Goal: Feedback & Contribution: Contribute content

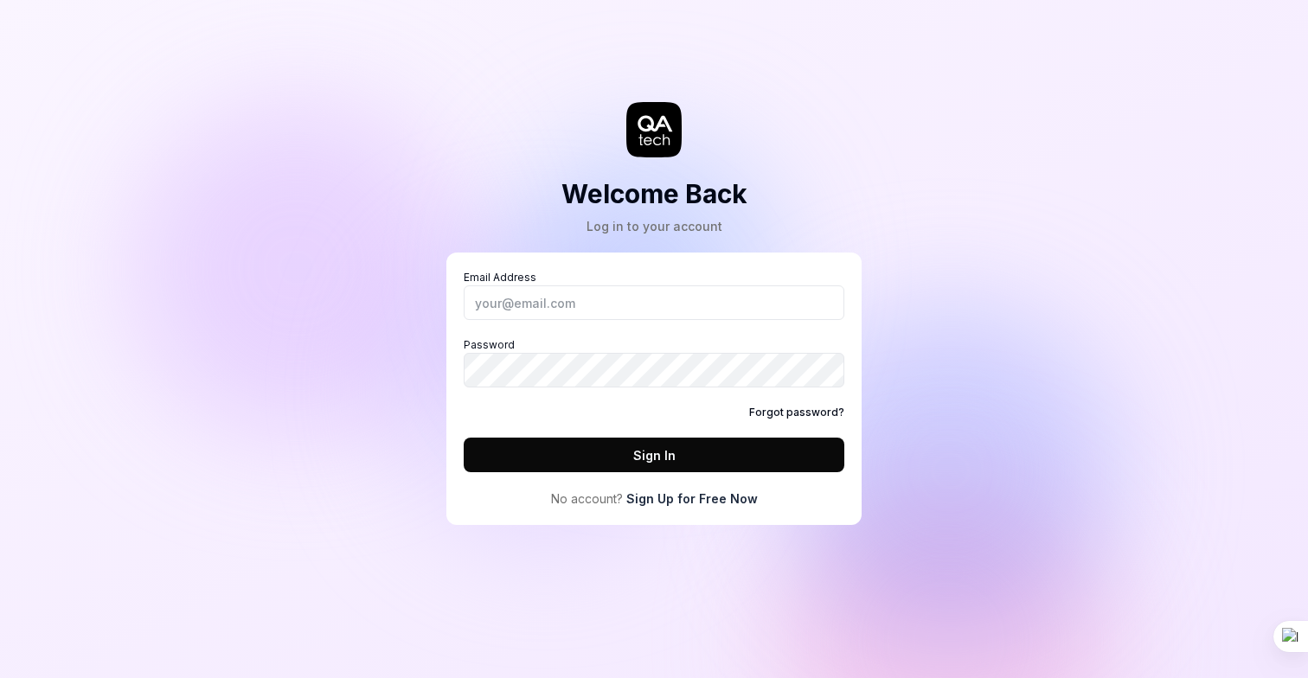
click at [637, 322] on div "Email Address Password Forgot password? Sign In" at bounding box center [654, 371] width 381 height 202
click at [642, 294] on input "Email Address" at bounding box center [654, 303] width 381 height 35
click at [710, 310] on input "Email Address" at bounding box center [654, 303] width 381 height 35
type input "哦"
type input "o"
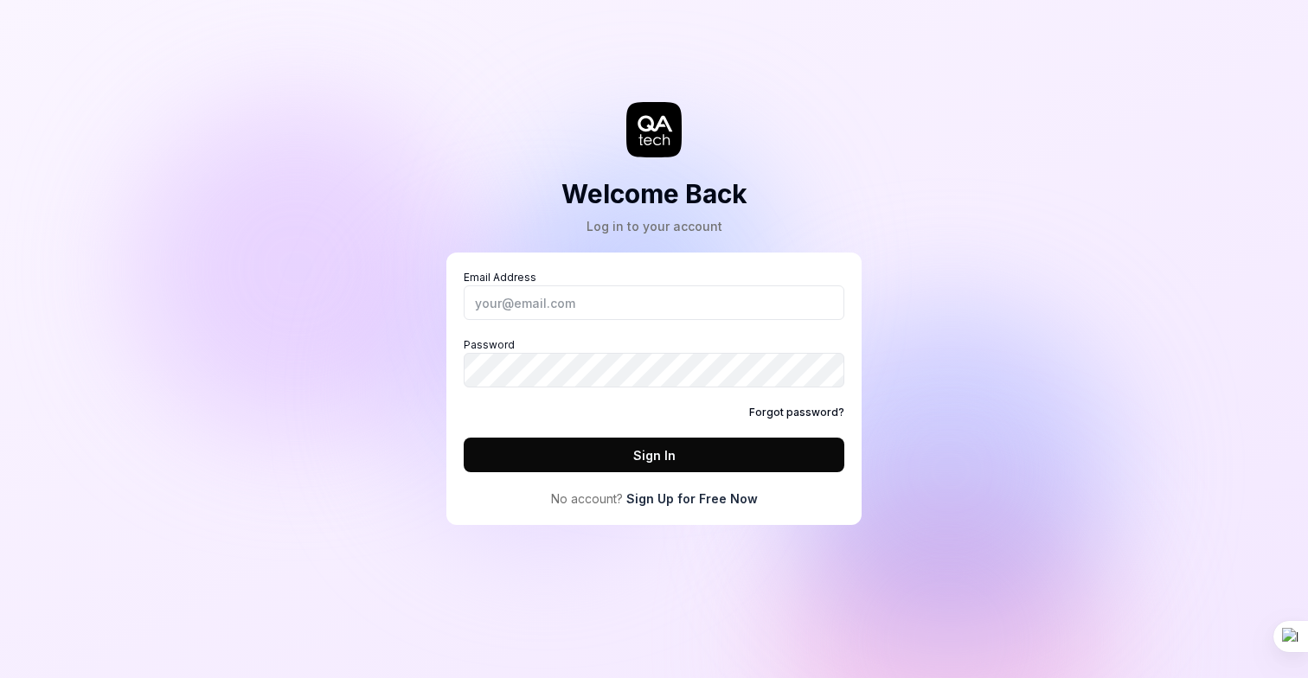
click at [720, 502] on link "Sign Up for Free Now" at bounding box center [692, 499] width 132 height 18
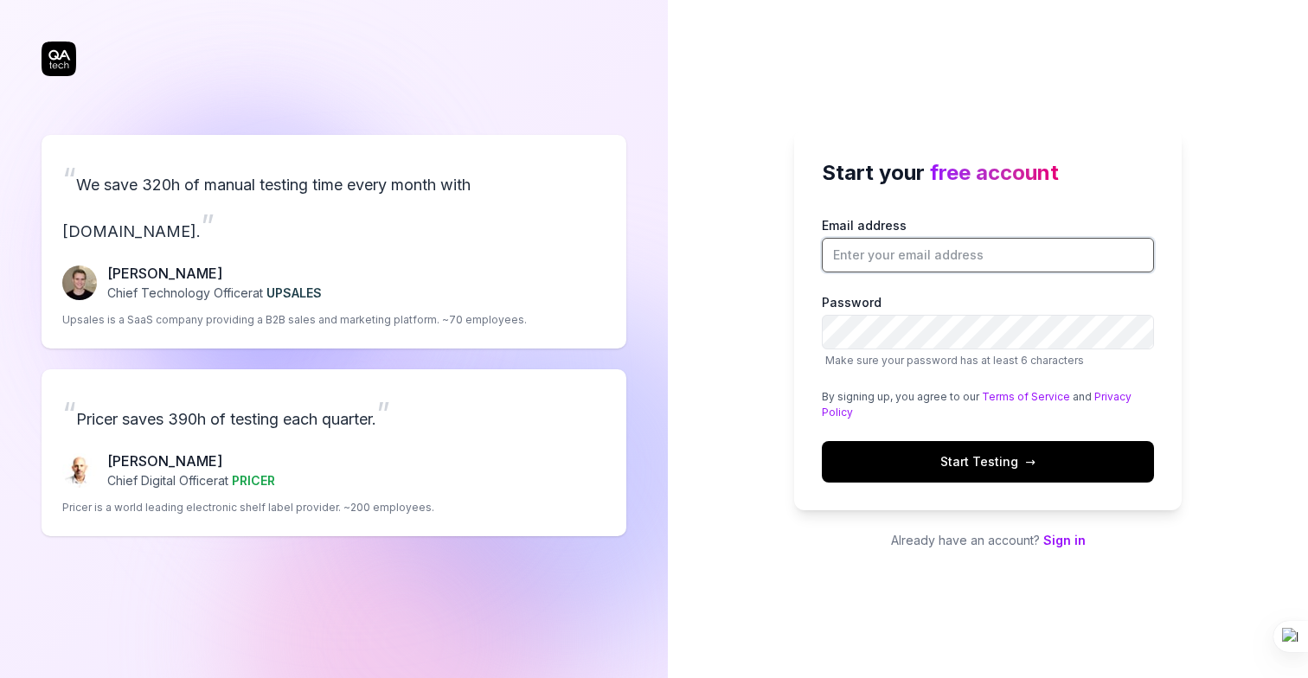
click at [934, 250] on input "Email address" at bounding box center [988, 255] width 332 height 35
type input "[EMAIL_ADDRESS][DOMAIN_NAME]"
click at [932, 449] on button "Start Testing →" at bounding box center [988, 462] width 332 height 42
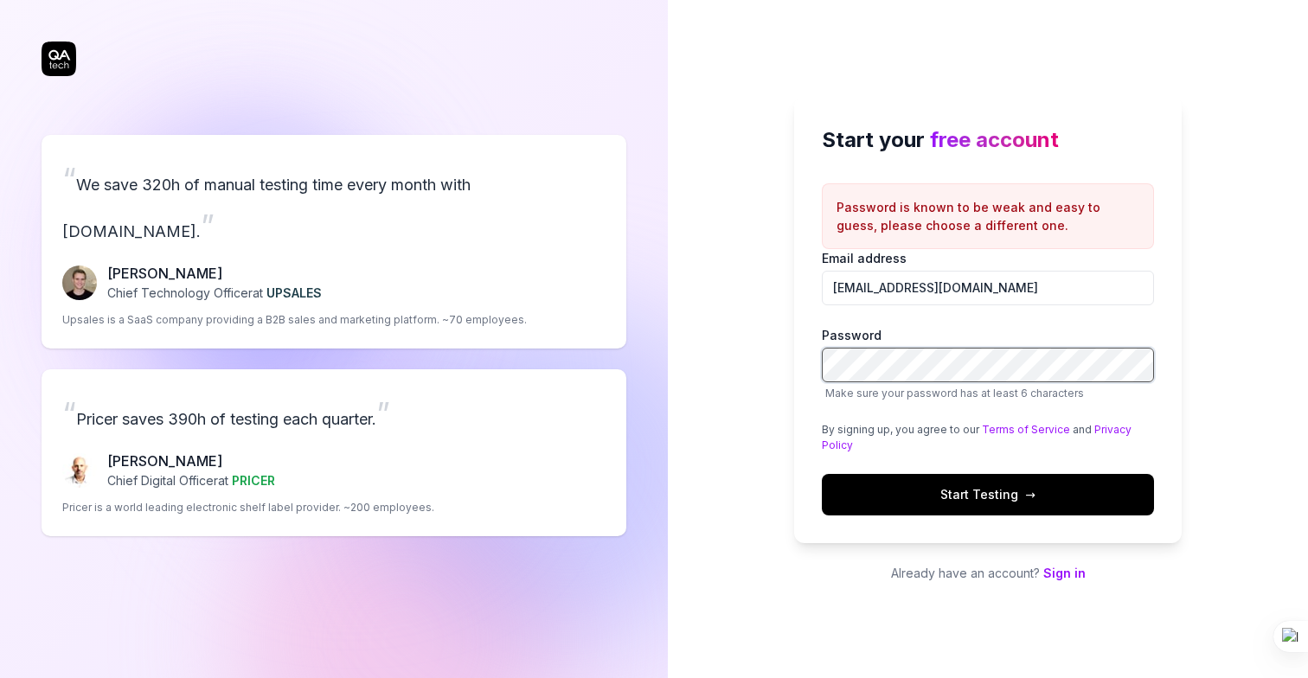
click at [822, 474] on button "Start Testing →" at bounding box center [988, 495] width 332 height 42
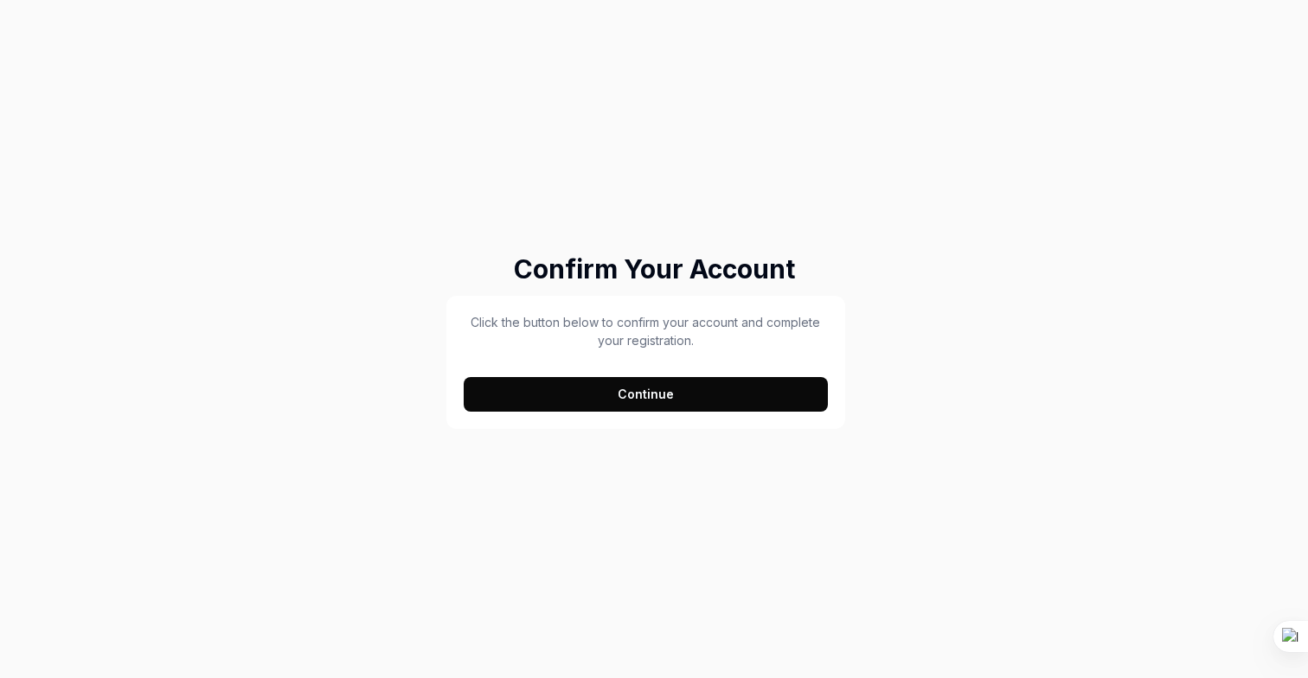
click at [657, 403] on button "Continue" at bounding box center [646, 394] width 364 height 35
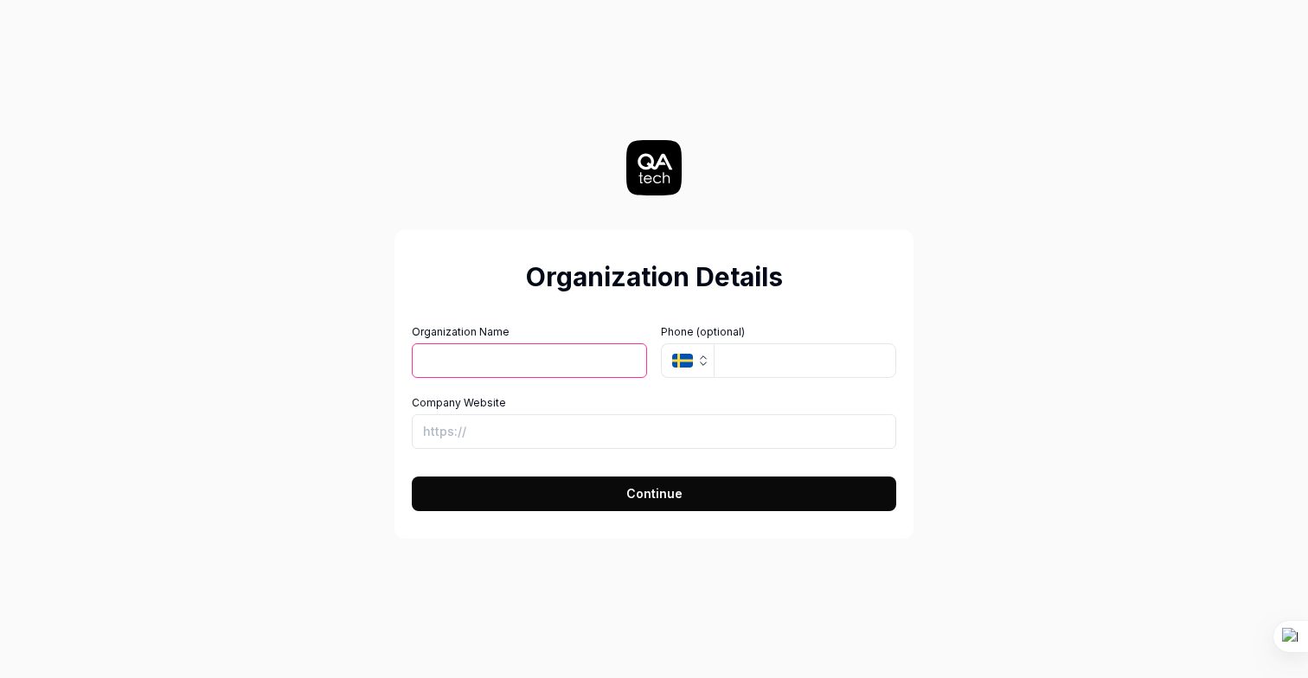
click at [549, 362] on input "Organization Name" at bounding box center [529, 361] width 235 height 35
click at [587, 364] on input "Organization Name" at bounding box center [529, 361] width 235 height 35
type input "g"
type input "geek edge"
click at [744, 362] on input "tel" at bounding box center [805, 361] width 183 height 35
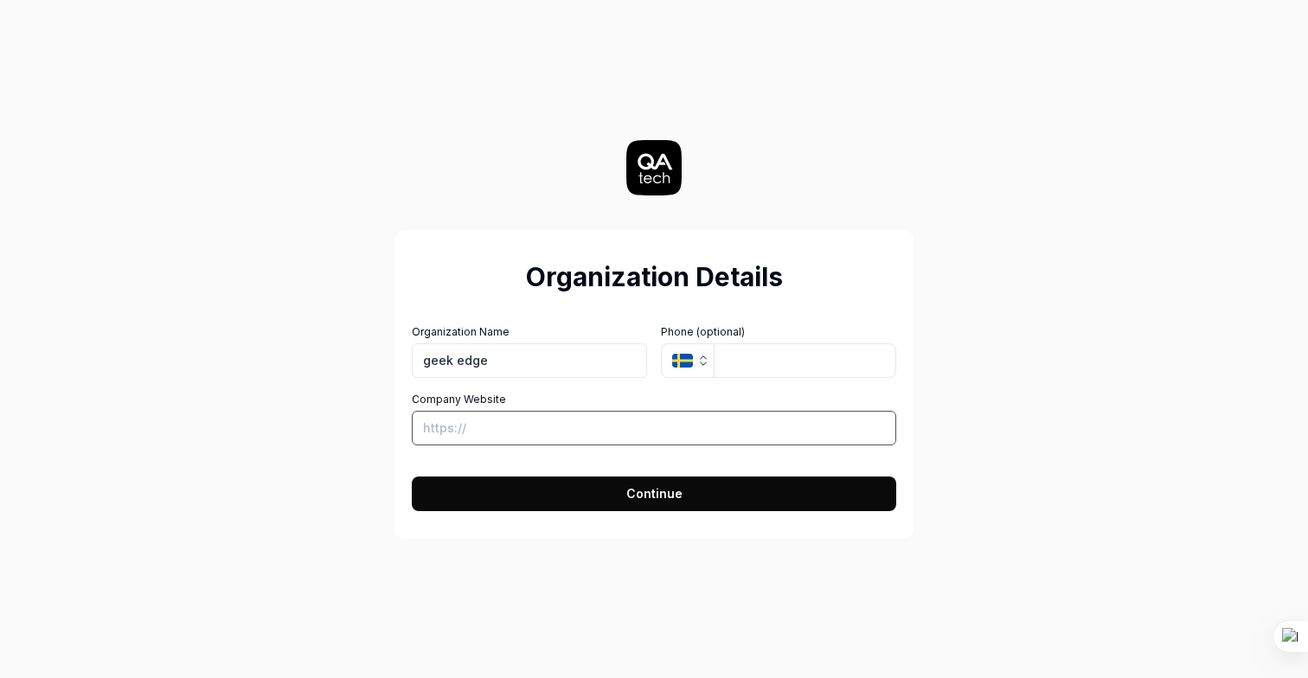
click at [547, 427] on input "Company Website" at bounding box center [654, 428] width 485 height 35
click at [553, 515] on div "Organization Details Organization Name geek edge Organization Logo (Square mini…" at bounding box center [654, 384] width 519 height 309
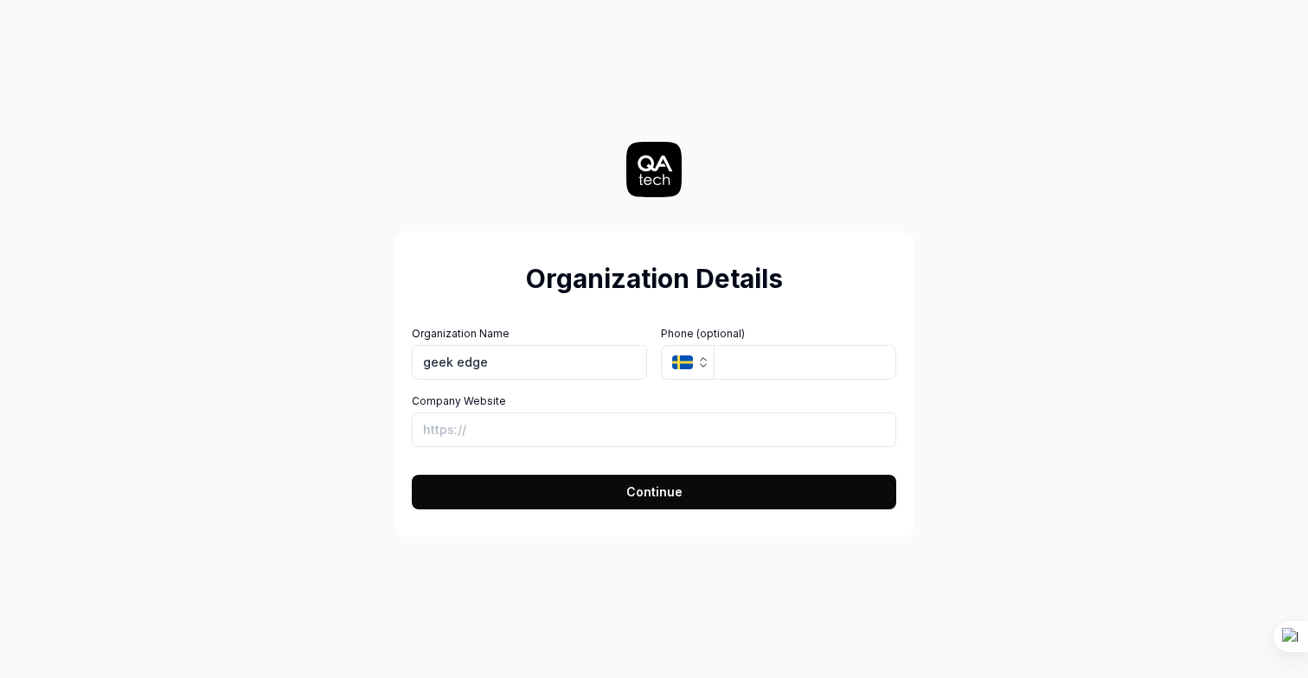
click at [556, 494] on button "Continue" at bounding box center [654, 492] width 485 height 35
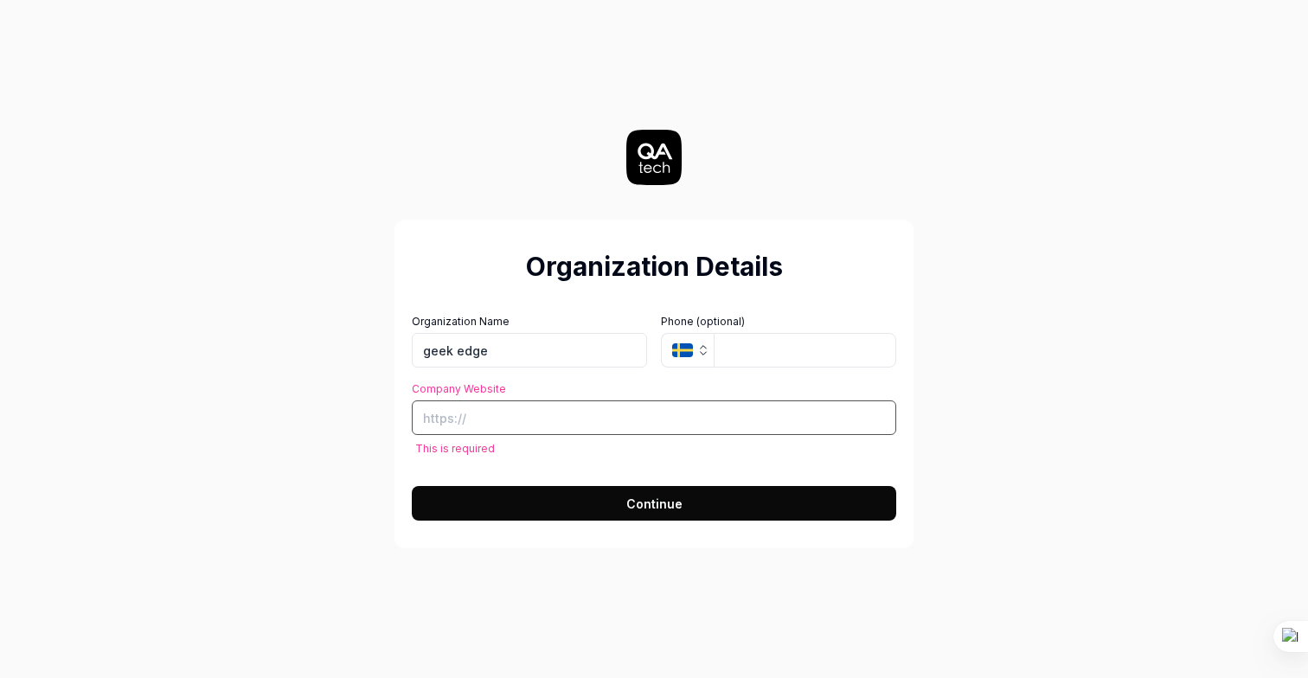
click at [568, 421] on input "Company Website" at bounding box center [654, 418] width 485 height 35
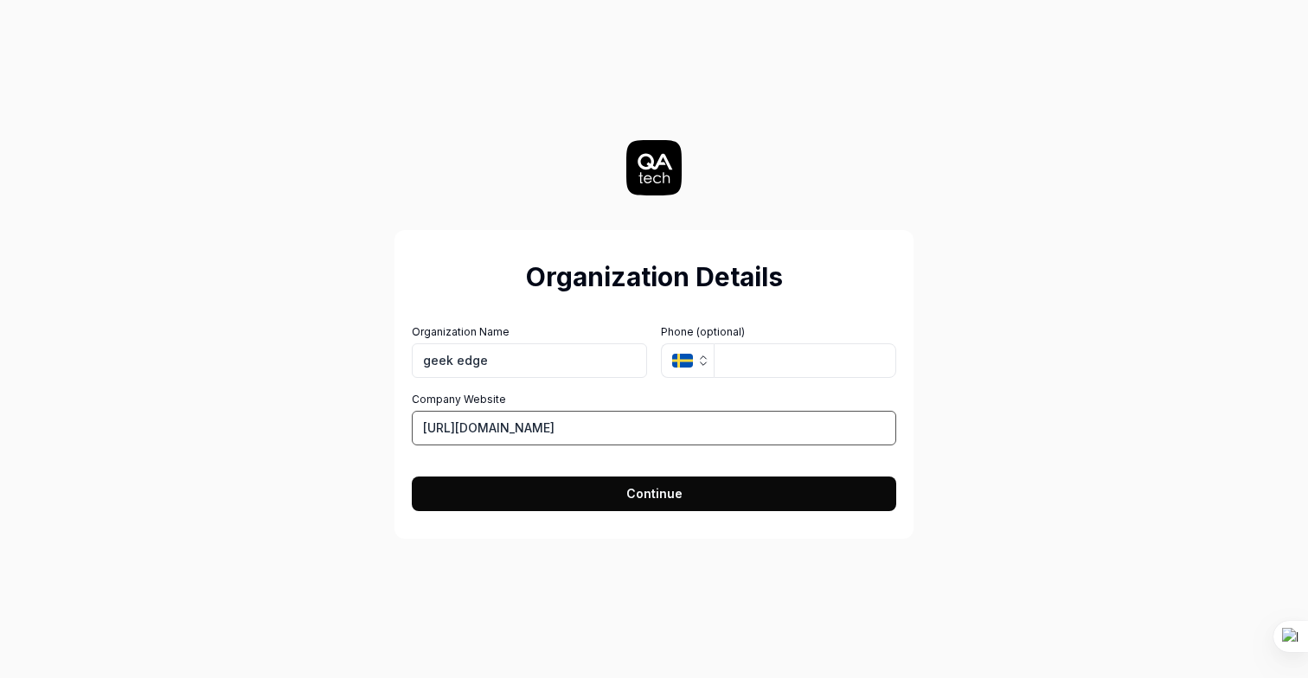
type input "[URL][DOMAIN_NAME]"
click at [557, 497] on button "Continue" at bounding box center [654, 494] width 485 height 35
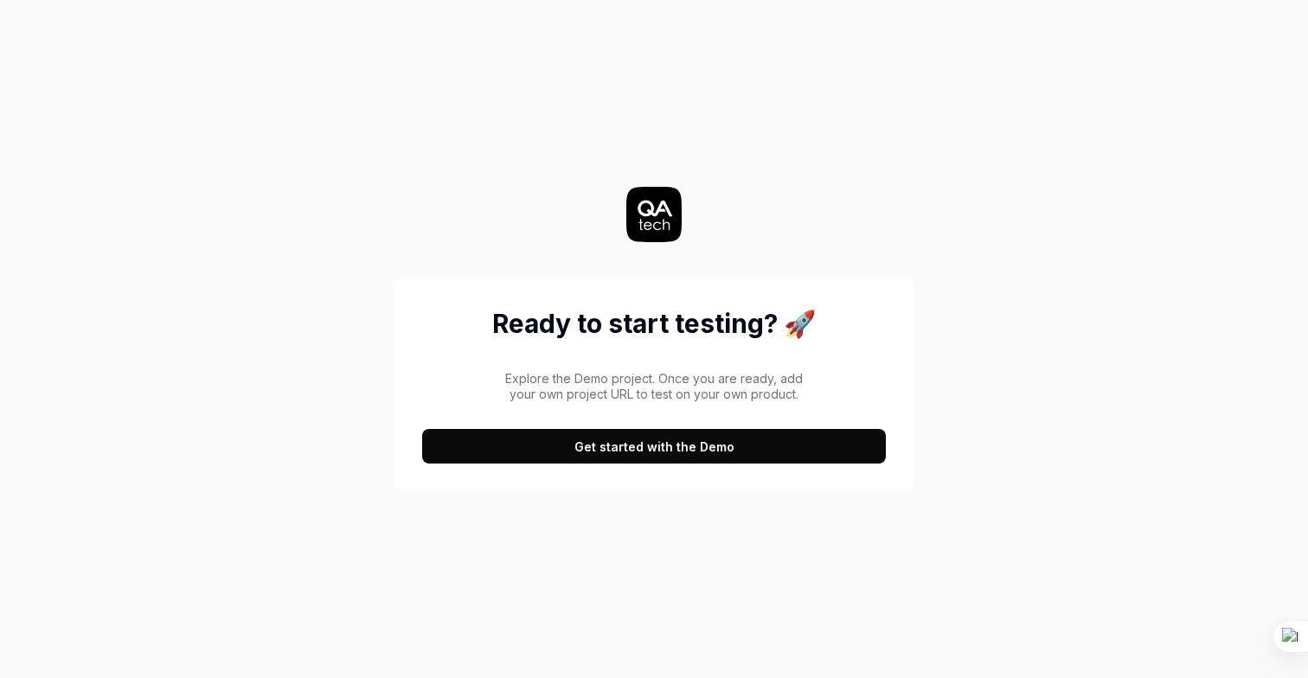
click at [645, 453] on button "Get started with the Demo" at bounding box center [654, 446] width 464 height 35
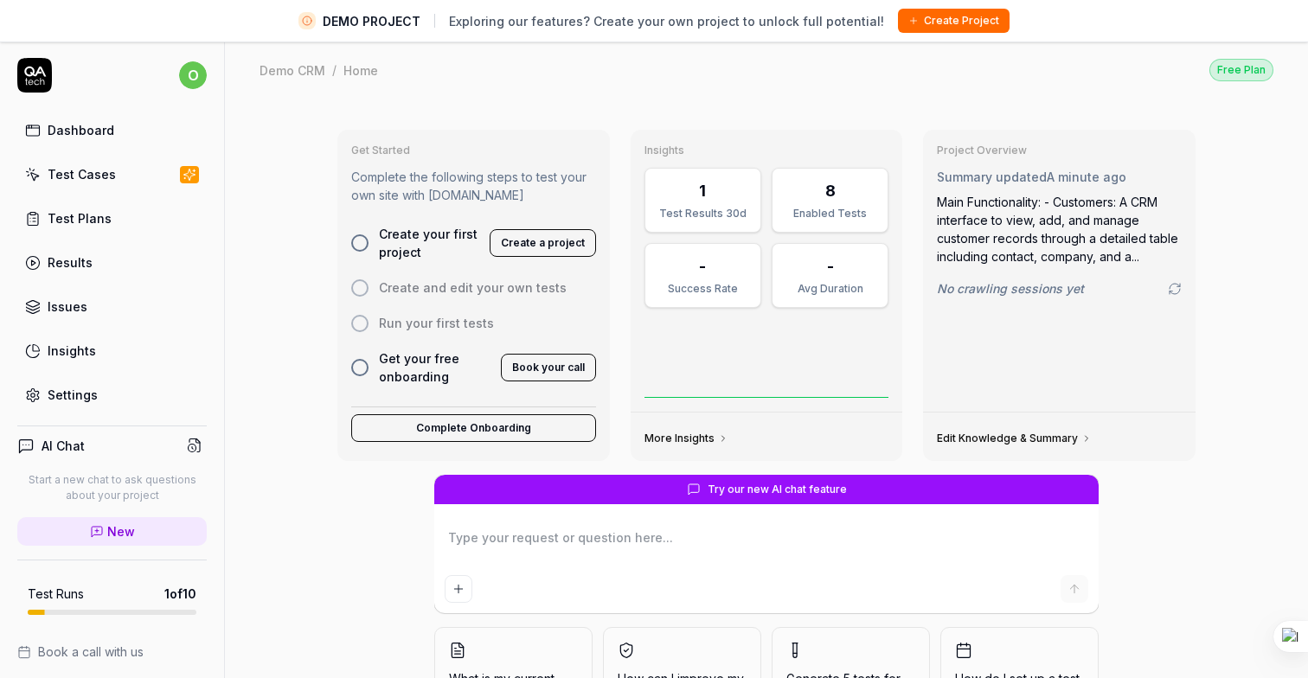
type textarea "*"
click at [93, 170] on div "Test Cases" at bounding box center [82, 174] width 68 height 18
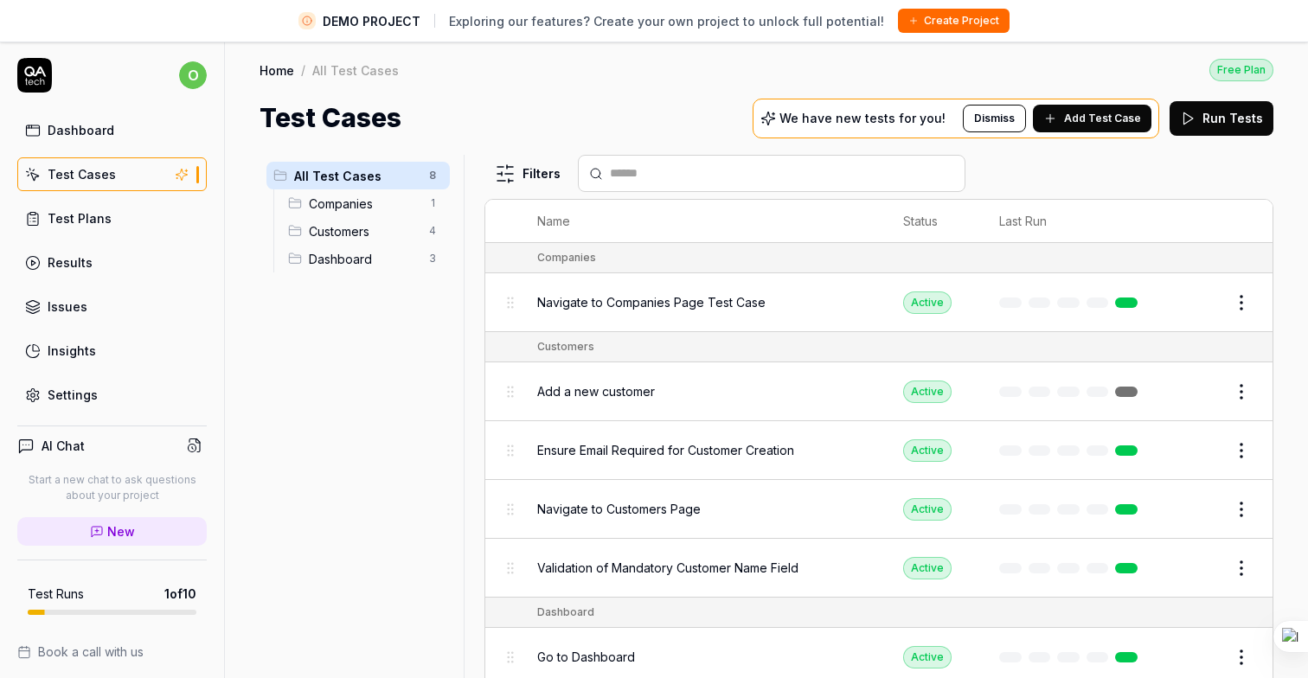
click at [1109, 129] on button "Add Test Case" at bounding box center [1092, 119] width 119 height 28
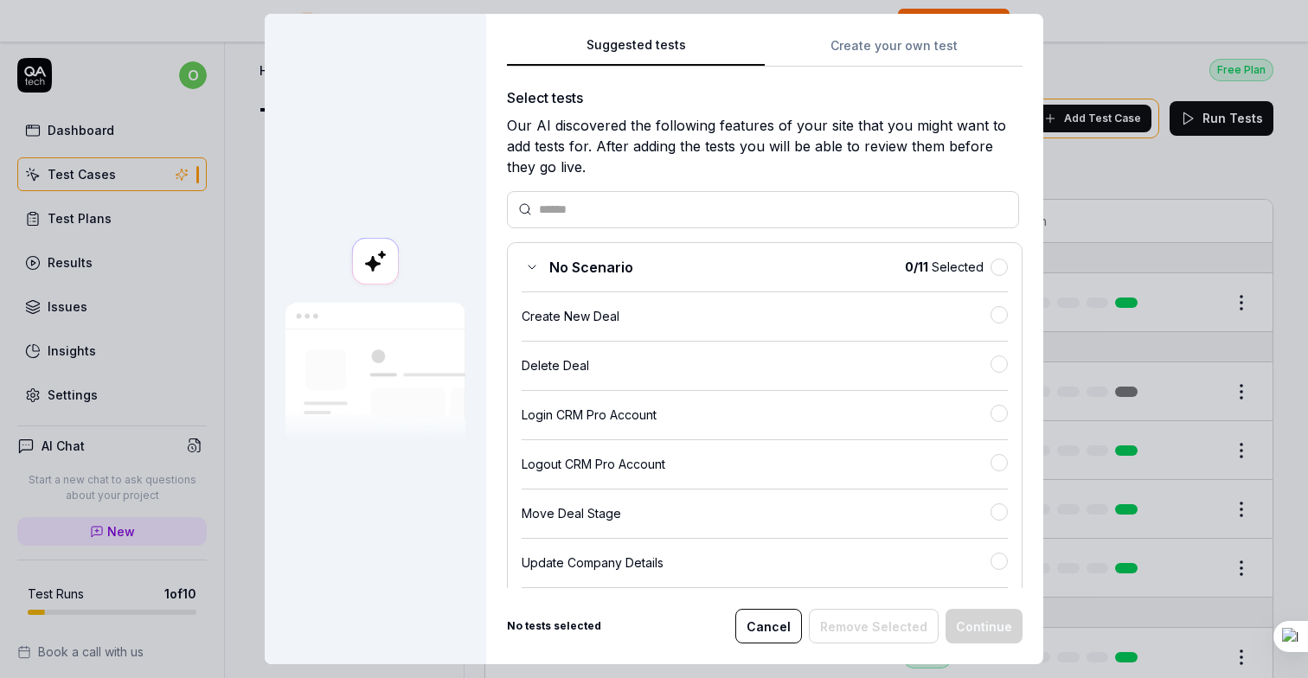
click at [680, 426] on div "No Scenario 0 / 11 Selected Create New Deal Delete Deal Login CRM Pro Account L…" at bounding box center [765, 538] width 516 height 593
click at [673, 418] on div "Login CRM Pro Account" at bounding box center [756, 415] width 469 height 18
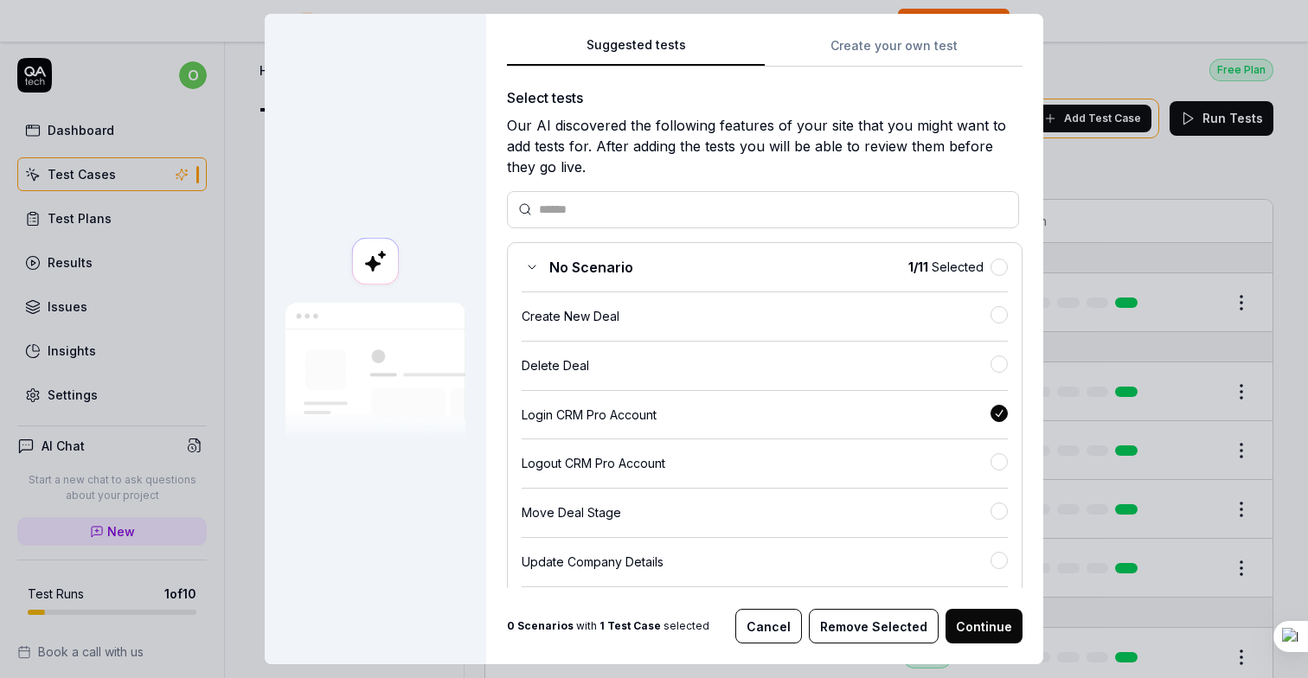
click at [702, 309] on div "Create New Deal" at bounding box center [756, 316] width 469 height 18
click at [935, 415] on div "Login CRM Pro Account" at bounding box center [756, 414] width 469 height 18
click at [946, 134] on div "Our AI discovered the following features of your site that you might want to ad…" at bounding box center [765, 146] width 516 height 62
click at [627, 215] on input "text" at bounding box center [773, 210] width 469 height 18
click at [883, 48] on button "Create your own test" at bounding box center [894, 50] width 258 height 31
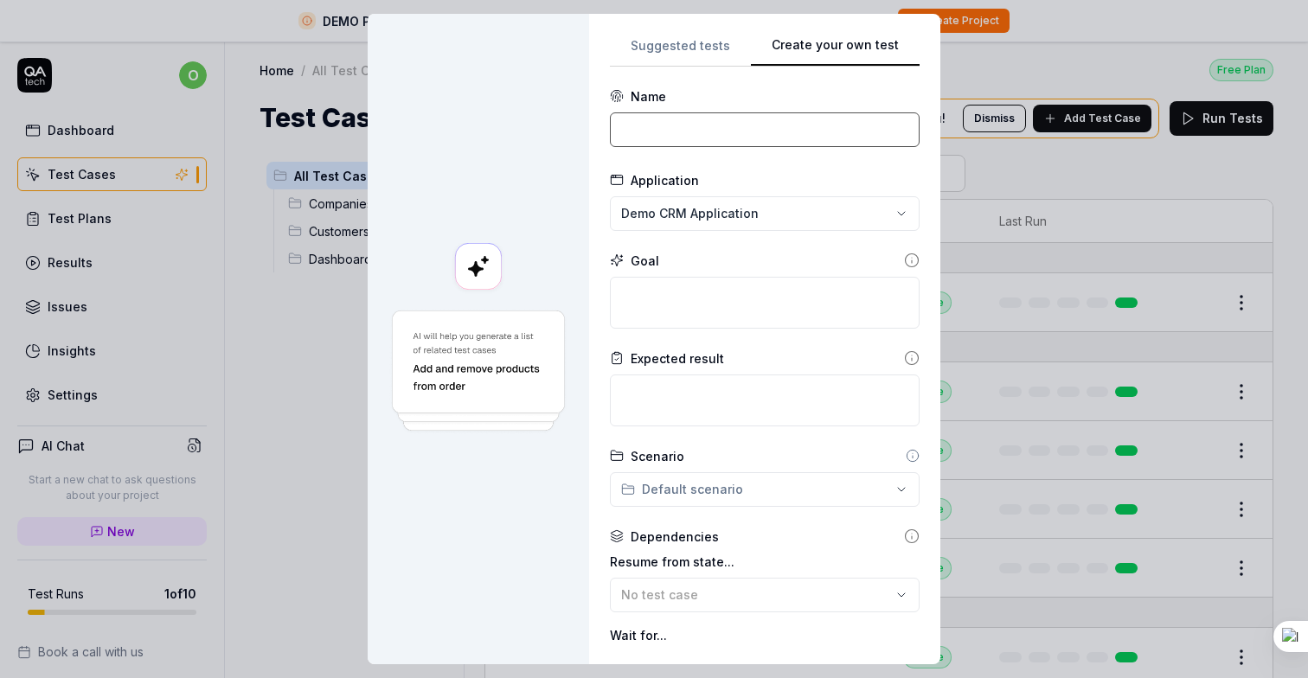
click at [733, 114] on input at bounding box center [765, 129] width 310 height 35
type input "现"
type input "合约市场切换"
click at [770, 223] on div "**********" at bounding box center [654, 339] width 1308 height 678
click at [575, 301] on div "**********" at bounding box center [654, 339] width 1308 height 678
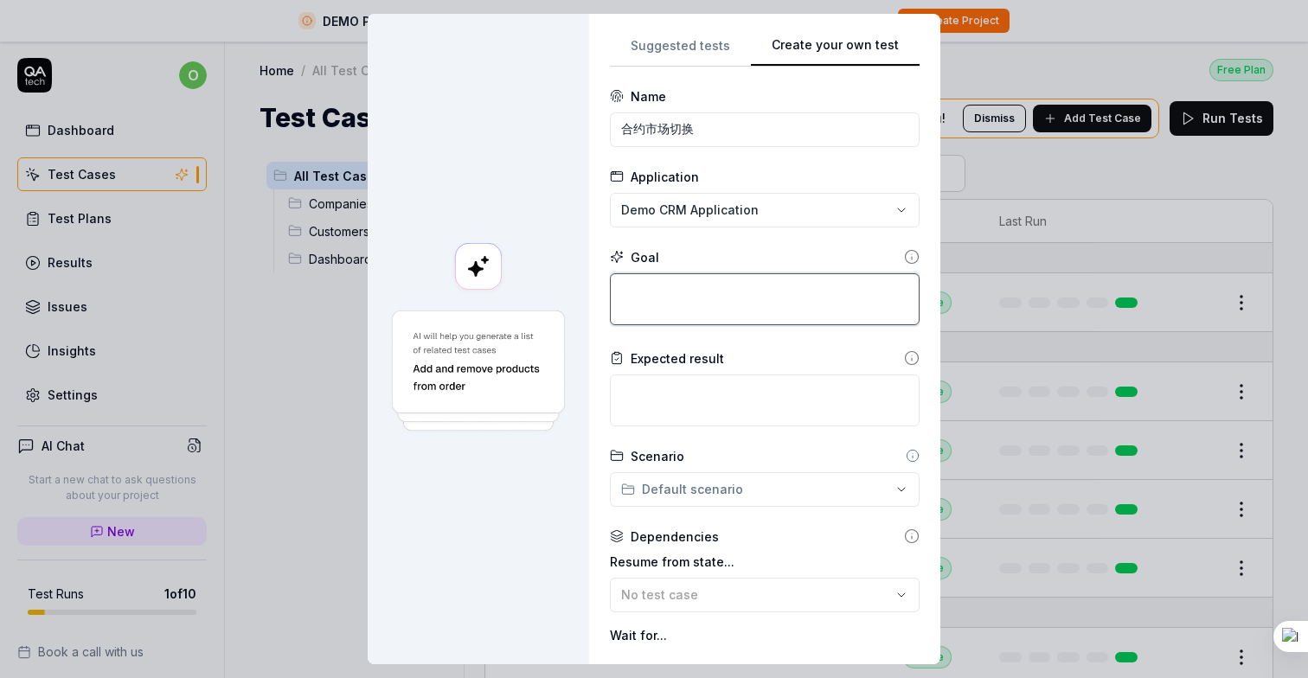
click at [720, 289] on textarea at bounding box center [765, 299] width 310 height 52
click at [912, 258] on icon at bounding box center [912, 258] width 0 height 3
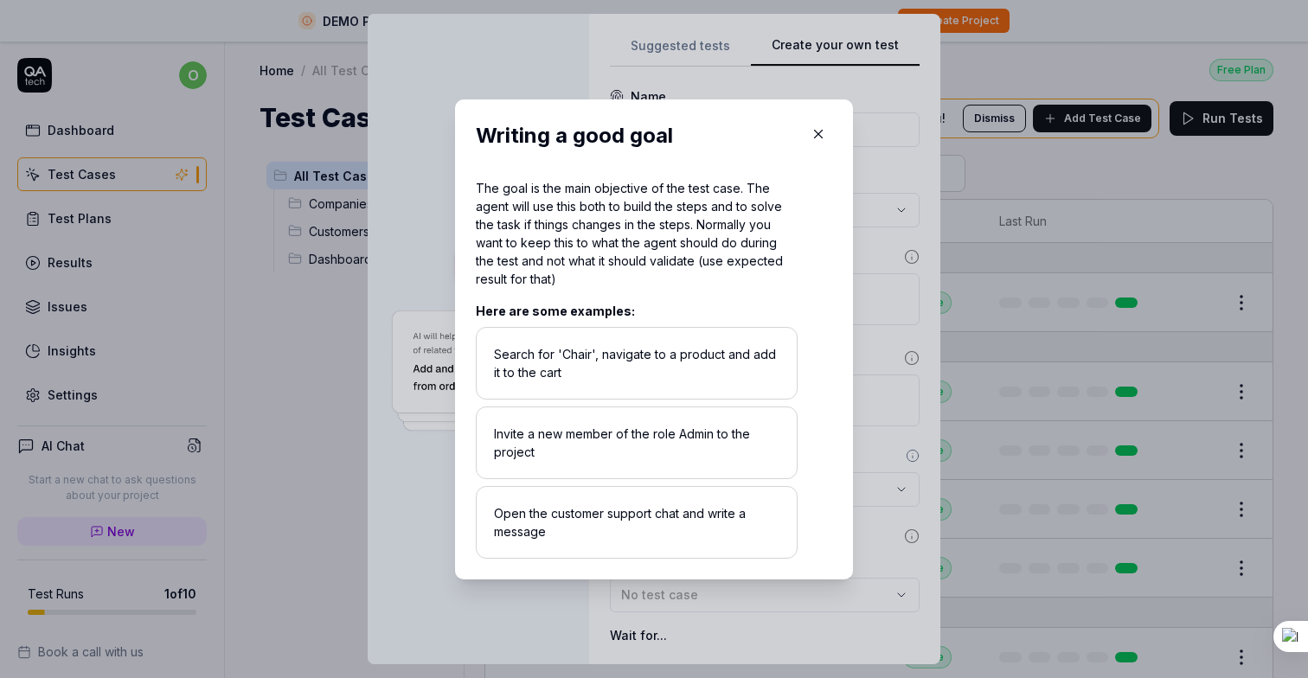
click at [574, 204] on div "The goal is the main objective of the test case. The agent will use this both t…" at bounding box center [637, 233] width 322 height 109
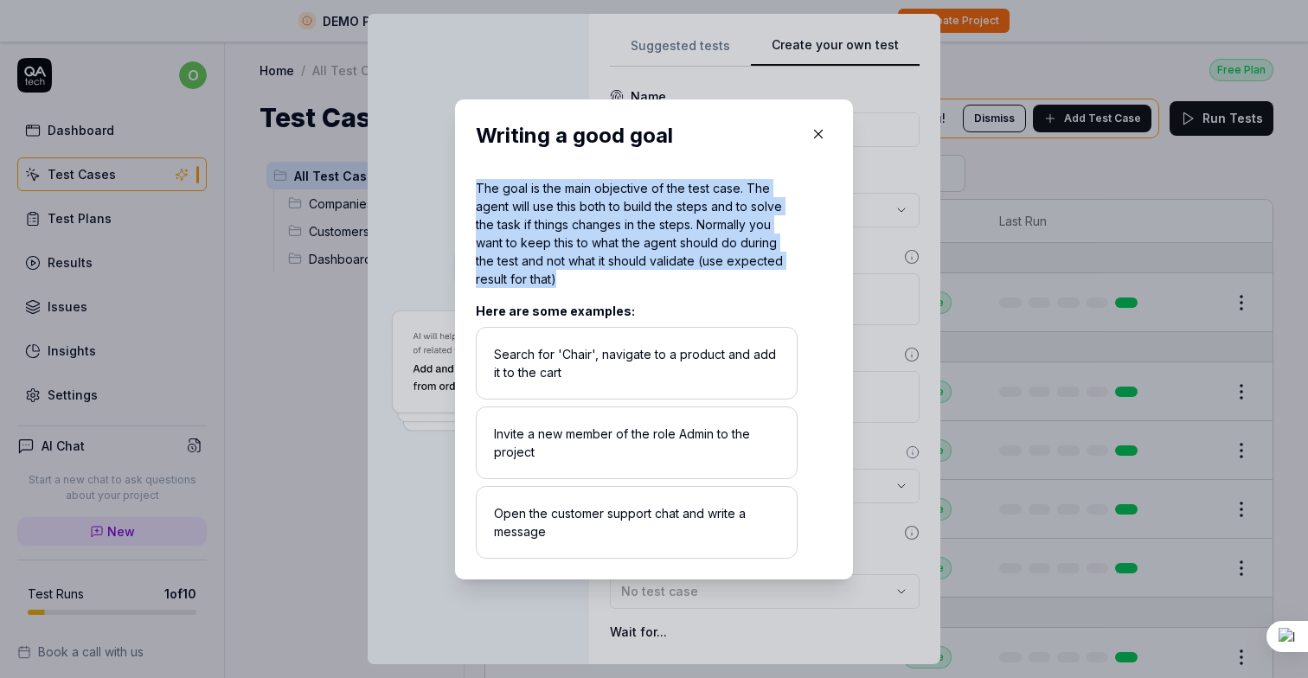
click at [574, 204] on div "The goal is the main objective of the test case. The agent will use this both t…" at bounding box center [637, 233] width 322 height 109
copy div "The goal is the main objective of the test case. The agent will use this both t…"
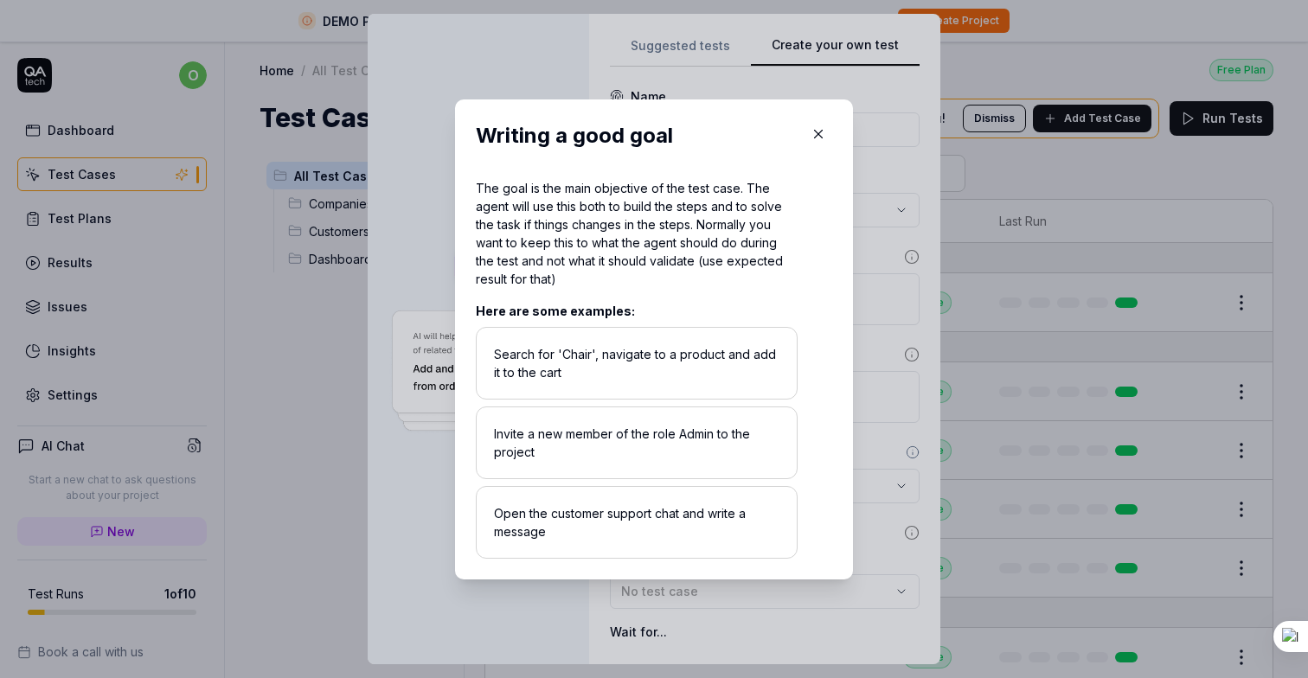
click at [422, 401] on div "​ Writing a good goal The goal is the main objective of the test case. The agen…" at bounding box center [654, 340] width 467 height 522
click at [816, 141] on icon "button" at bounding box center [819, 134] width 16 height 16
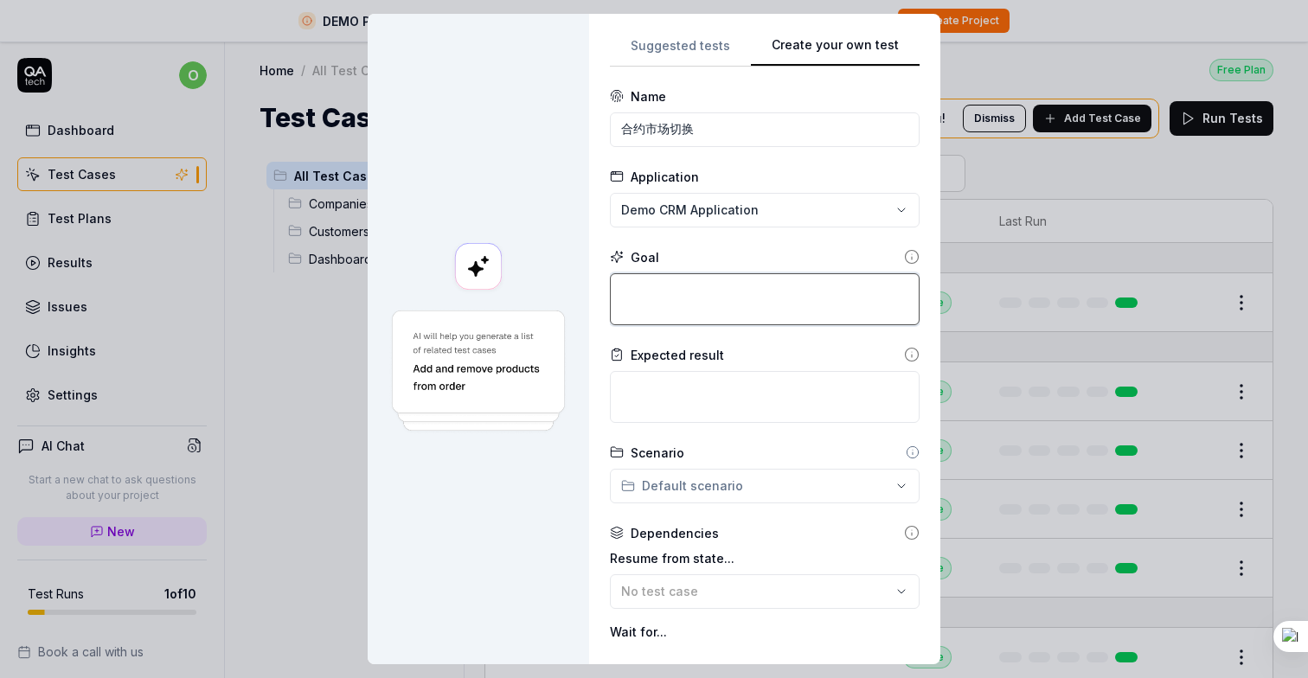
click at [717, 294] on textarea at bounding box center [765, 299] width 310 height 52
click at [710, 382] on textarea at bounding box center [765, 397] width 310 height 52
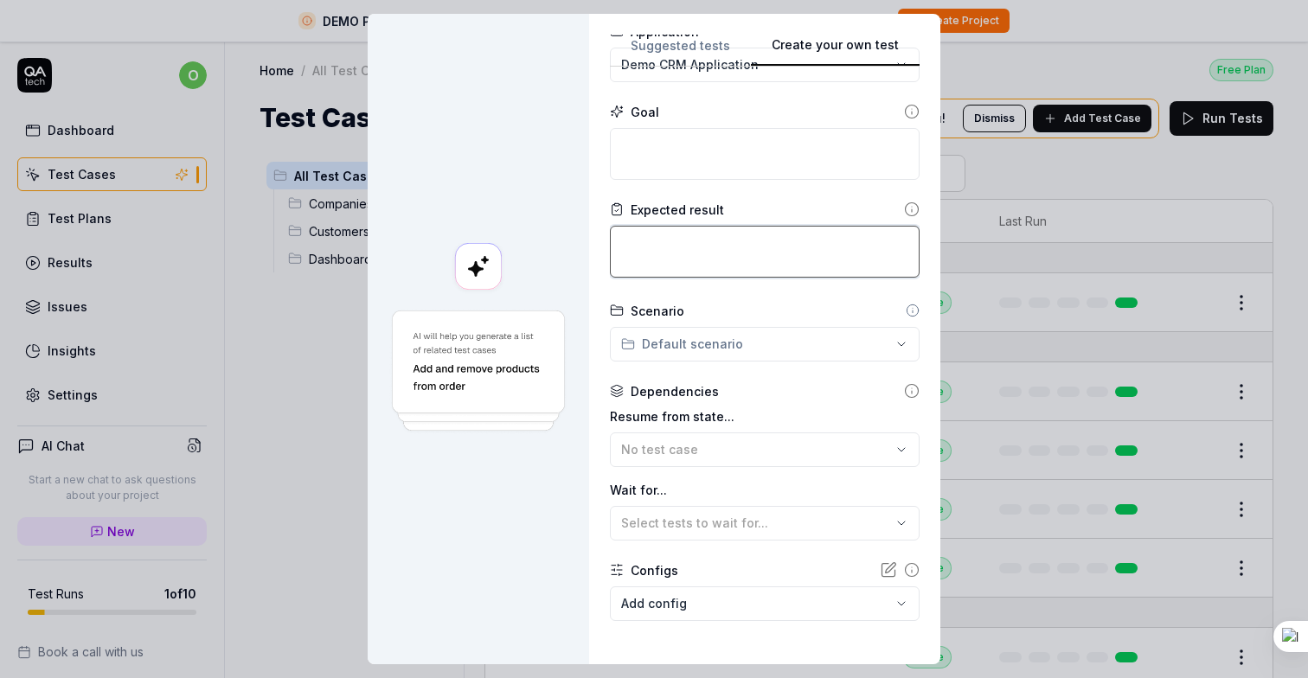
scroll to position [149, 0]
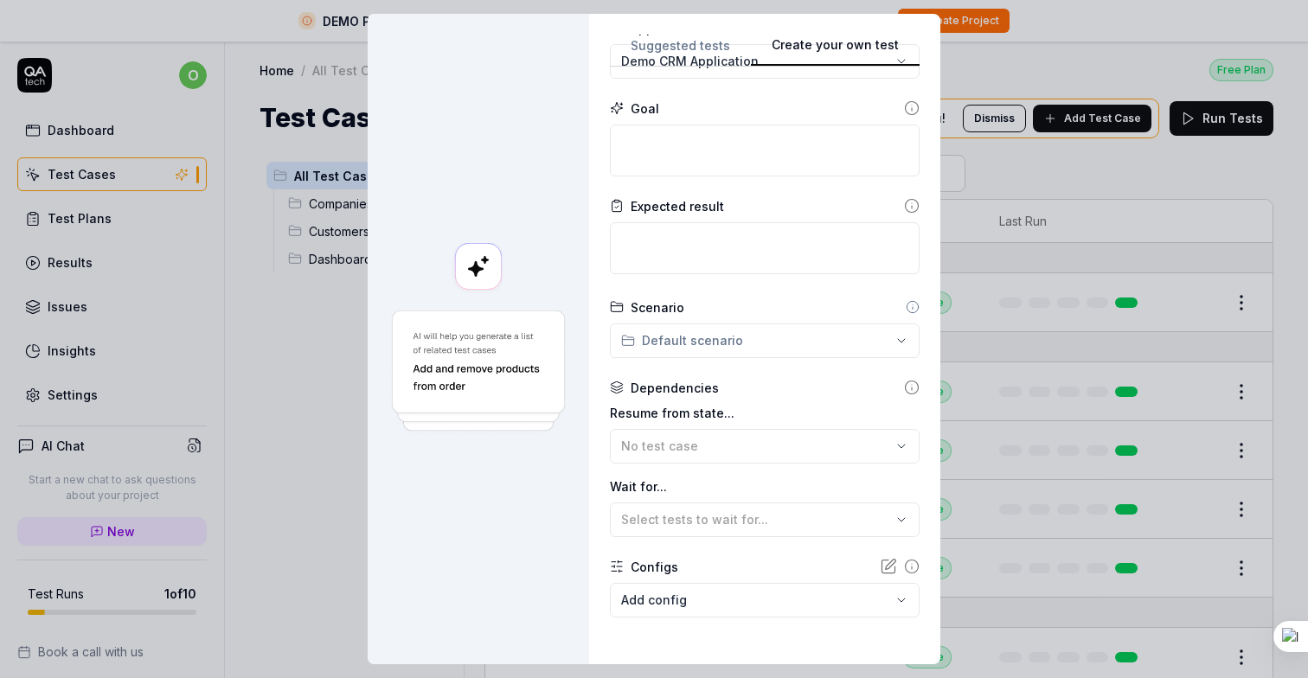
click at [730, 324] on div "**********" at bounding box center [654, 339] width 1308 height 678
click at [567, 512] on div "**********" at bounding box center [654, 339] width 1308 height 678
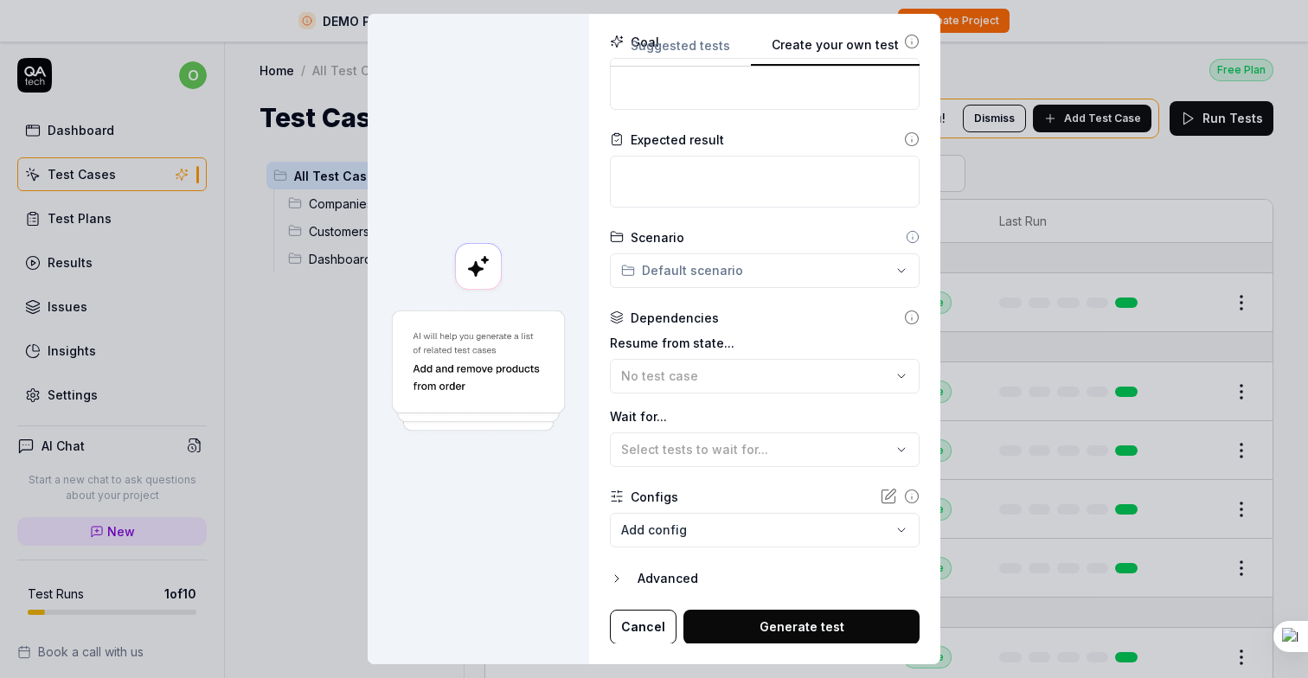
click at [749, 633] on button "Generate test" at bounding box center [802, 627] width 236 height 35
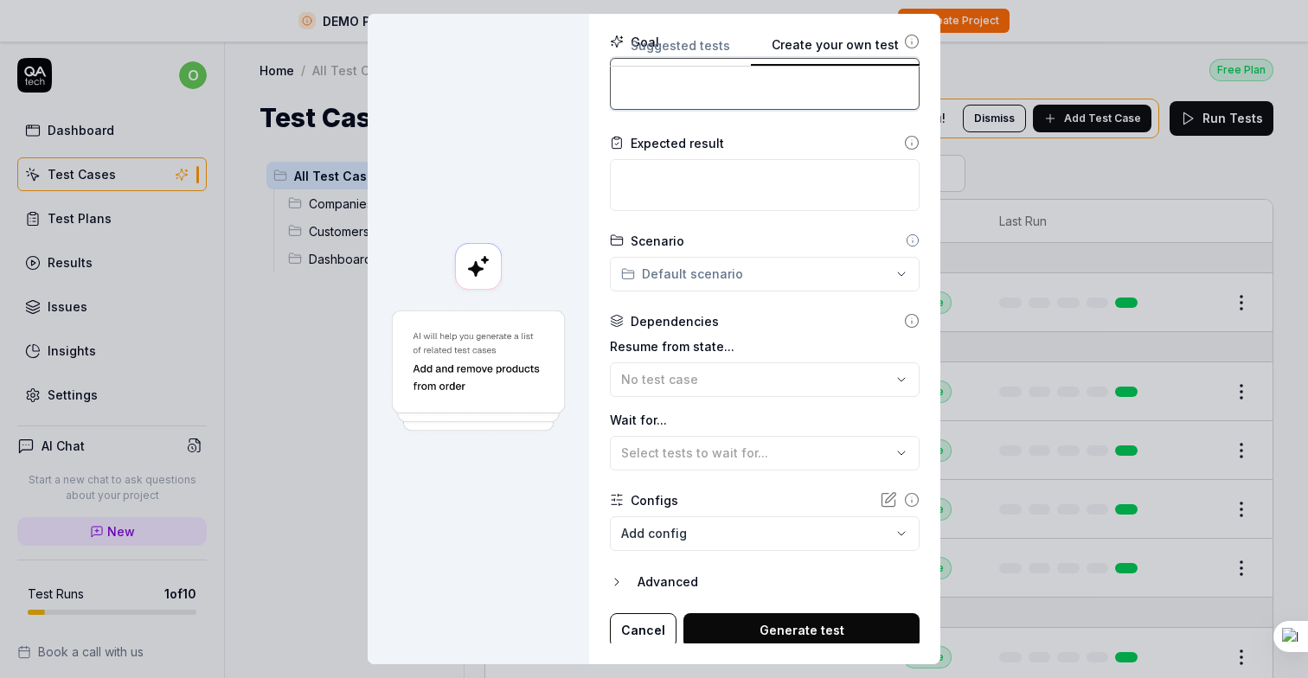
scroll to position [0, 0]
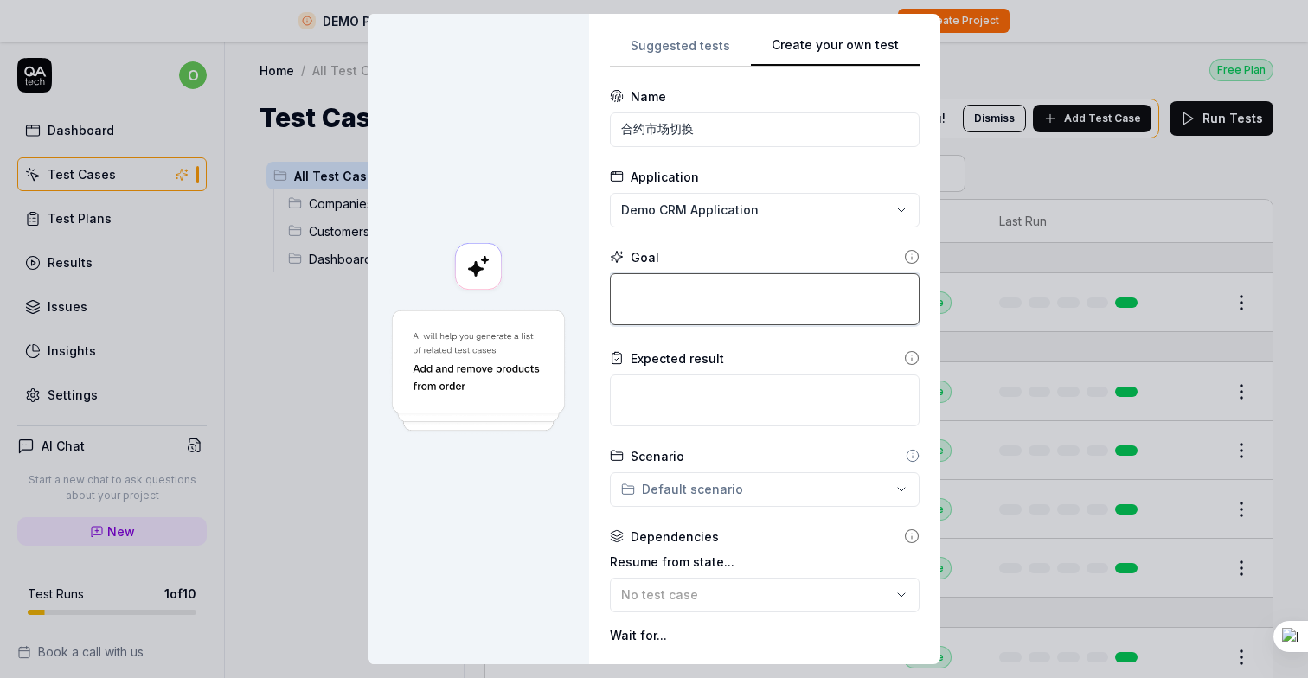
click at [717, 292] on textarea at bounding box center [765, 299] width 310 height 52
click at [906, 252] on icon at bounding box center [912, 257] width 16 height 16
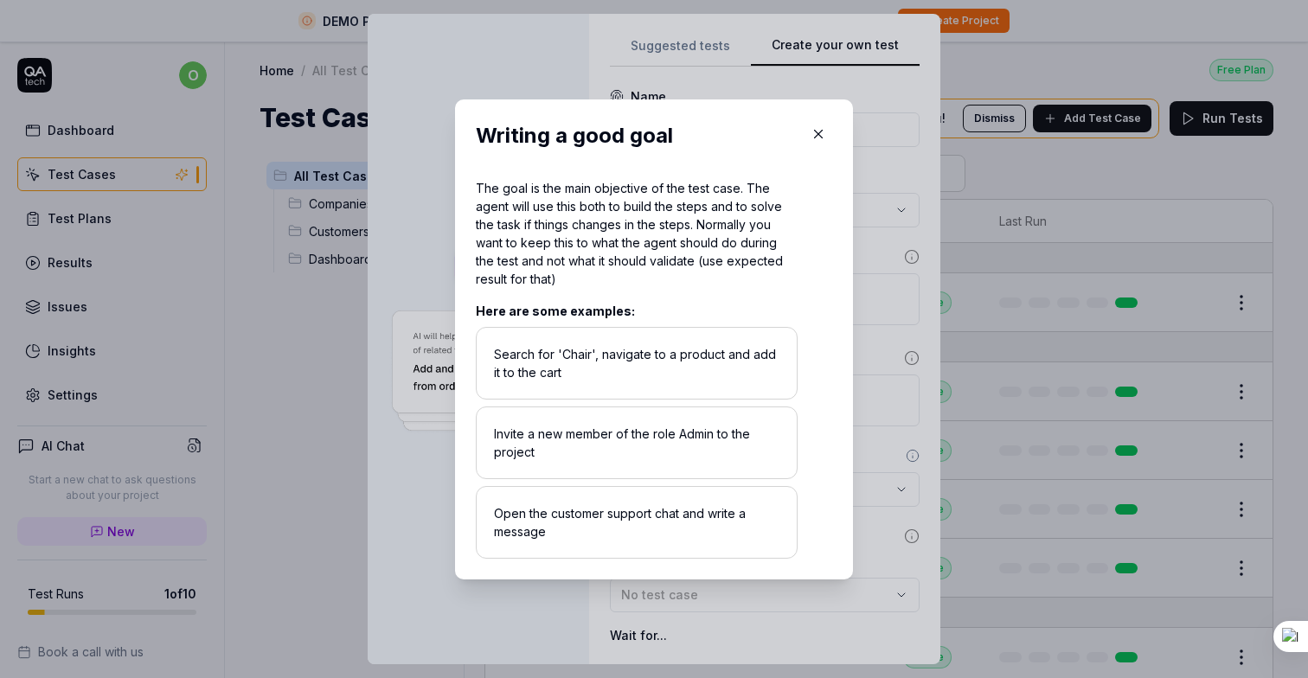
click at [824, 137] on icon "button" at bounding box center [819, 134] width 16 height 16
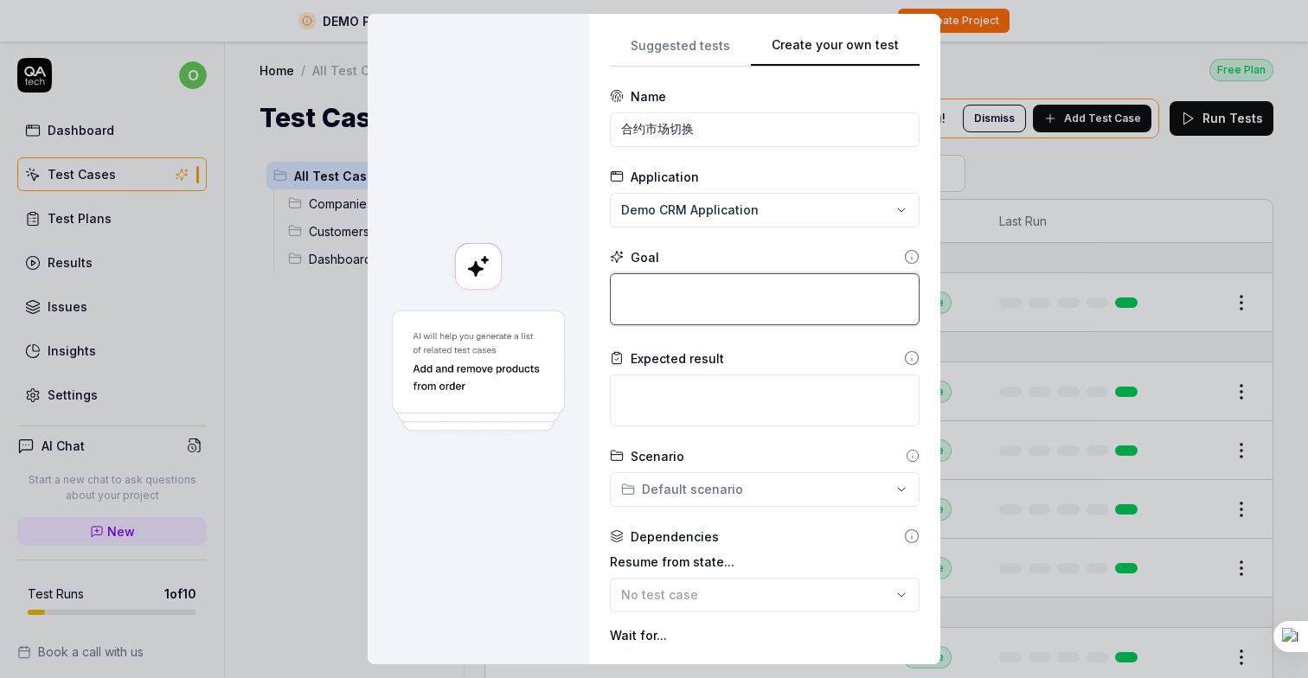
click at [712, 288] on textarea at bounding box center [765, 299] width 310 height 52
type textarea "*"
type textarea "d"
type textarea "*"
type textarea "da"
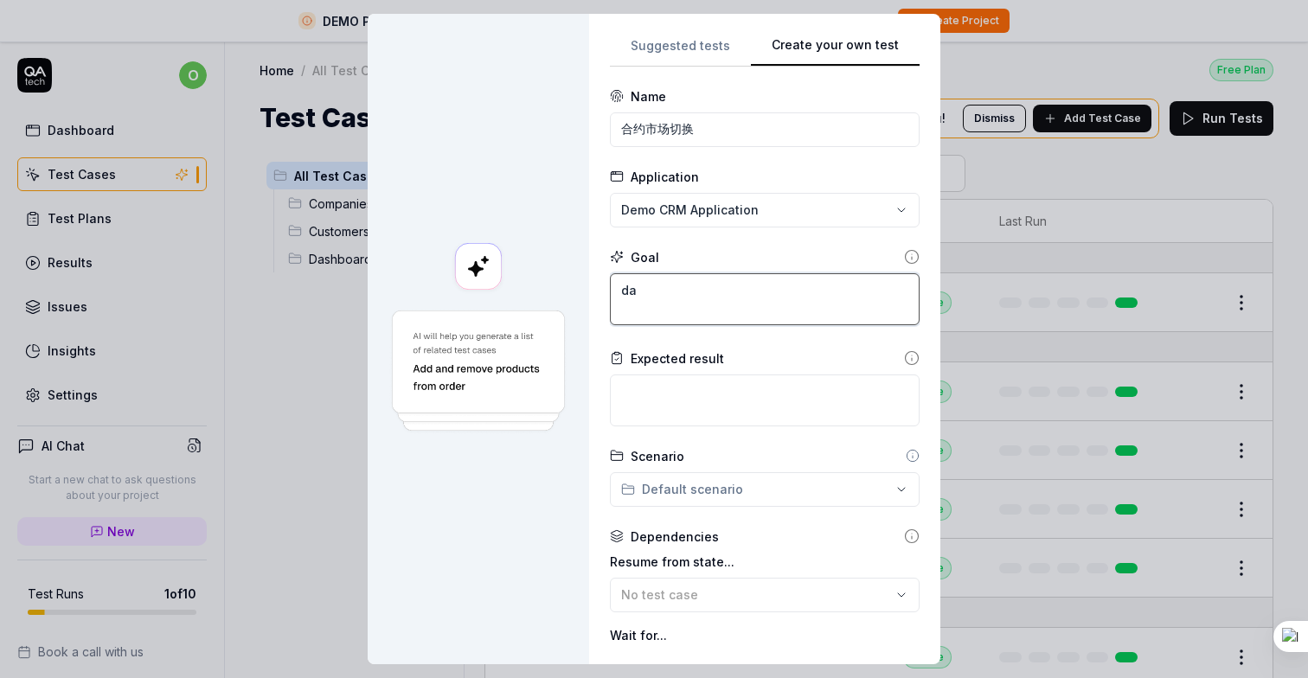
type textarea "*"
type textarea "d"
type textarea "*"
type textarea "d"
type textarea "*"
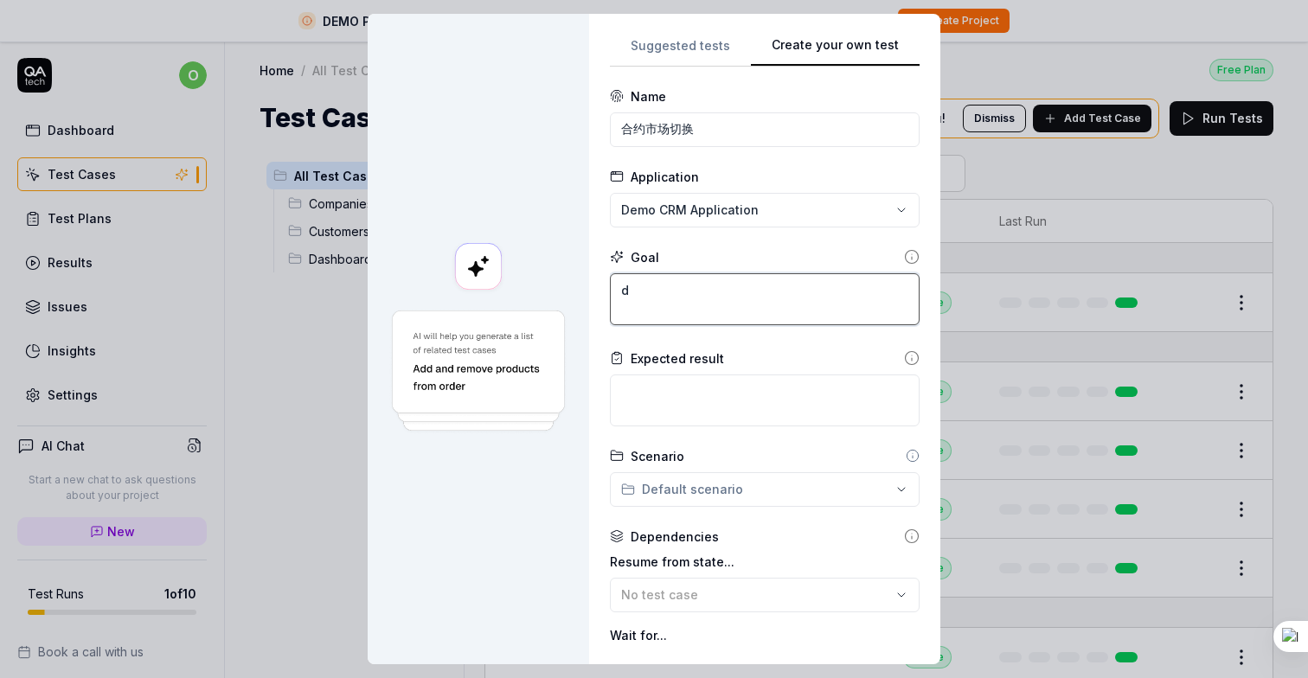
type textarea "da"
type textarea "*"
type textarea "da'k"
type textarea "*"
type textarea "da'ka"
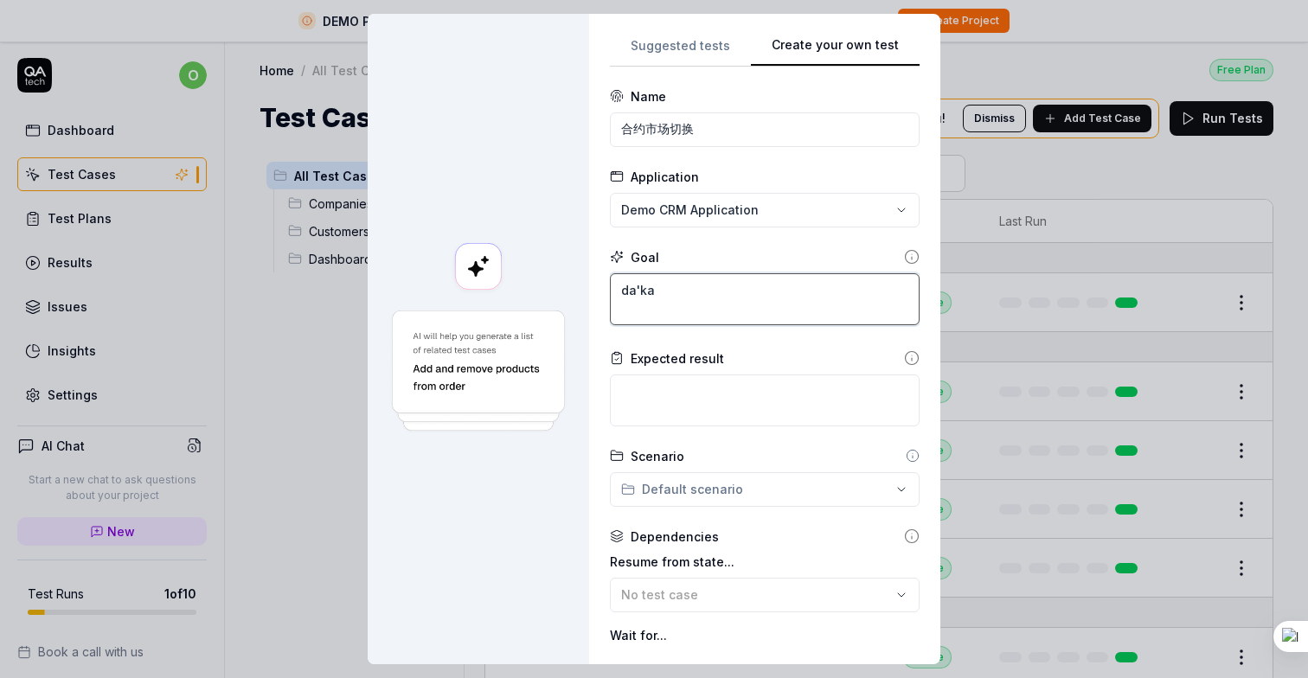
type textarea "*"
type textarea "da'kai"
type textarea "*"
type textarea "打开"
paste textarea "[URL][DOMAIN_NAME]"
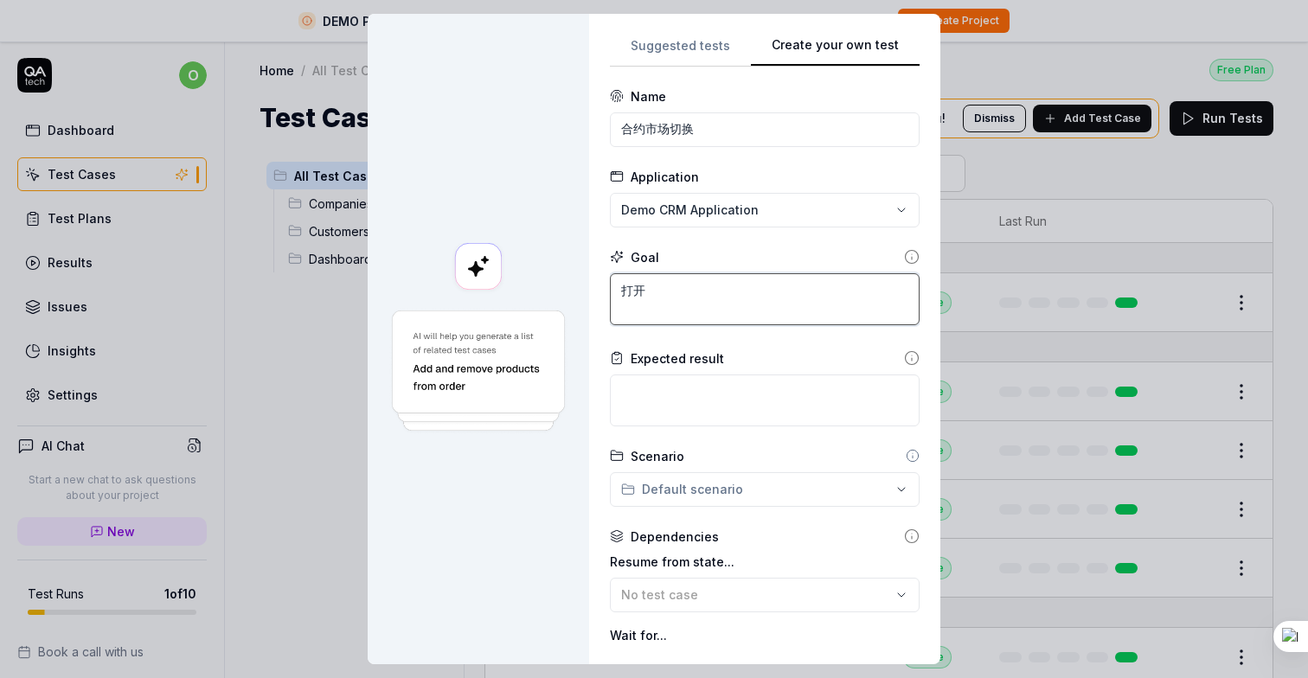
type textarea "*"
type textarea "打开[URL][DOMAIN_NAME]"
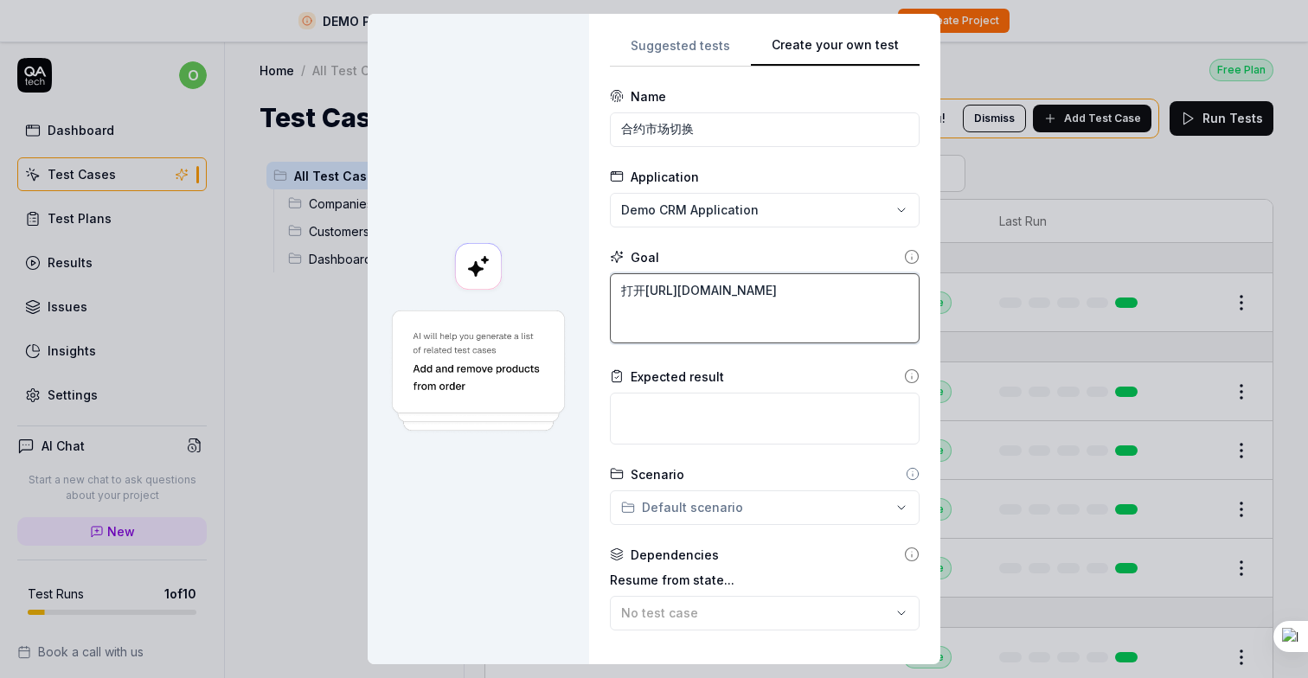
type textarea "*"
type textarea "打开[URL][DOMAIN_NAME]"
type textarea "*"
type textarea "打开[URL][DOMAIN_NAME] ，"
type textarea "*"
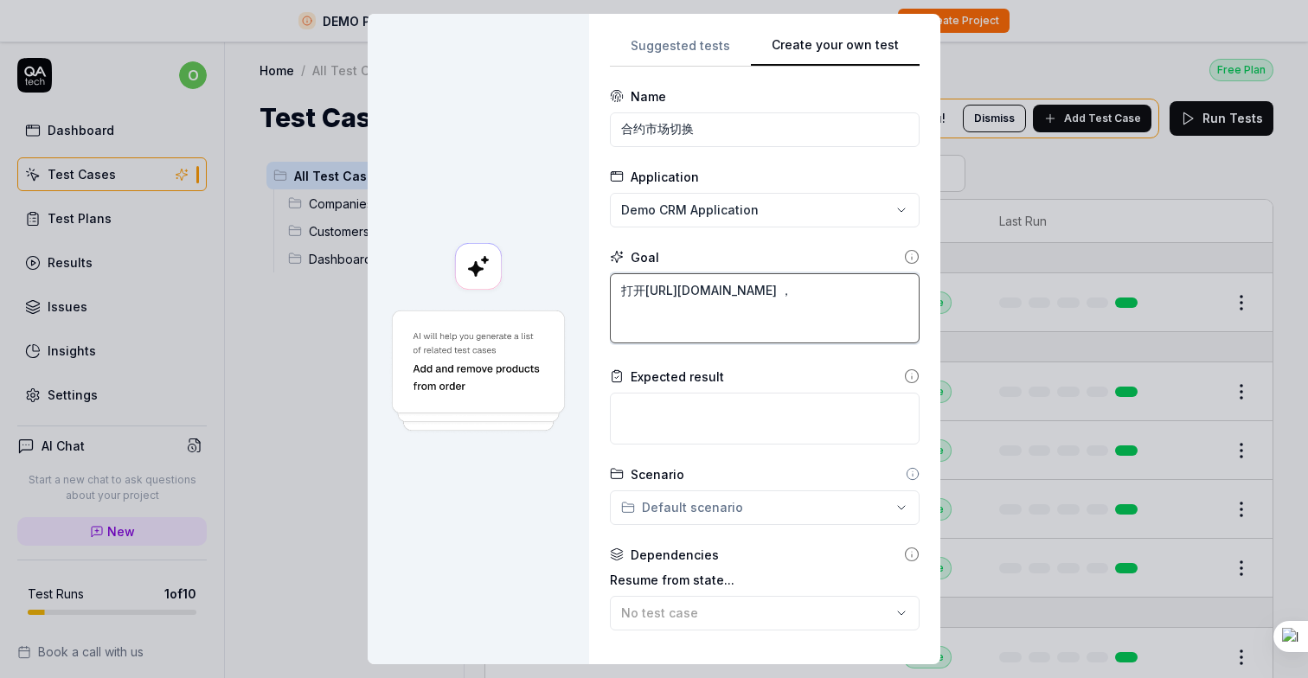
type textarea "打开[URL][DOMAIN_NAME] ，q"
type textarea "*"
type textarea "打开[URL][DOMAIN_NAME] ，qi"
type textarea "*"
type textarea "打开[URL][DOMAIN_NAME] ，qie"
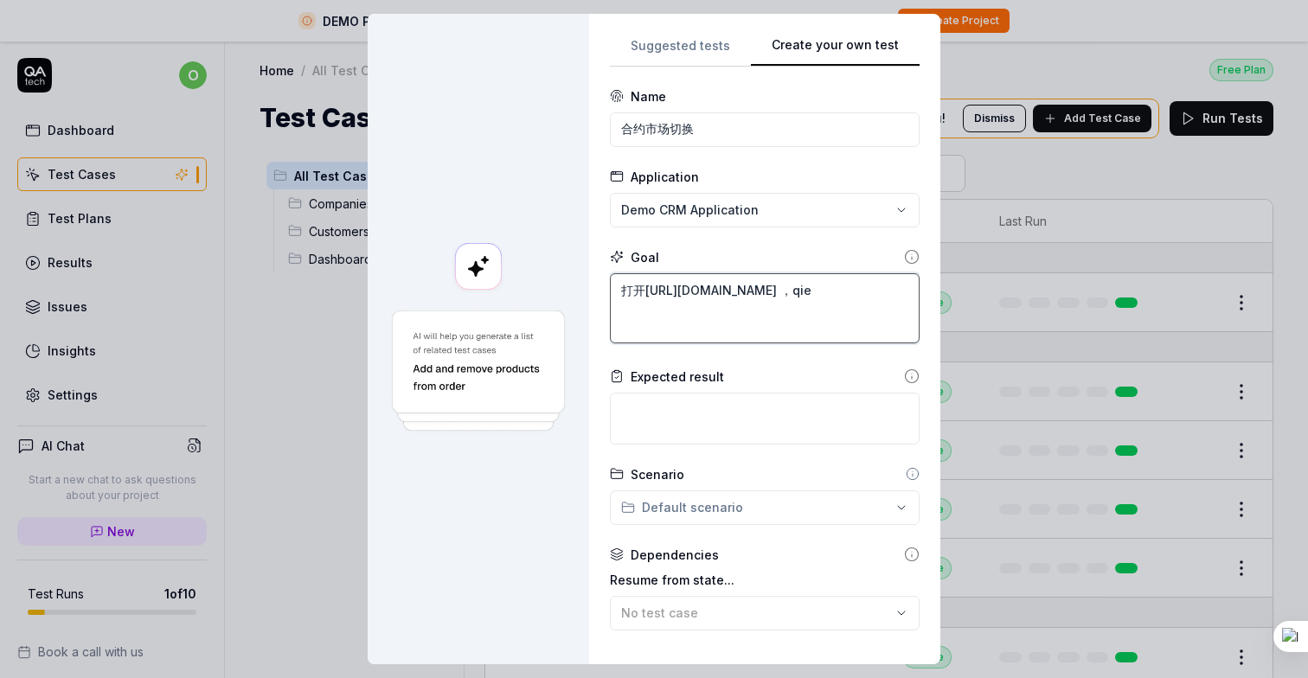
type textarea "*"
type textarea "打开[URL][DOMAIN_NAME] ，qie'd"
type textarea "*"
type textarea "打开[URL][DOMAIN_NAME] ，qie'd'h"
type textarea "*"
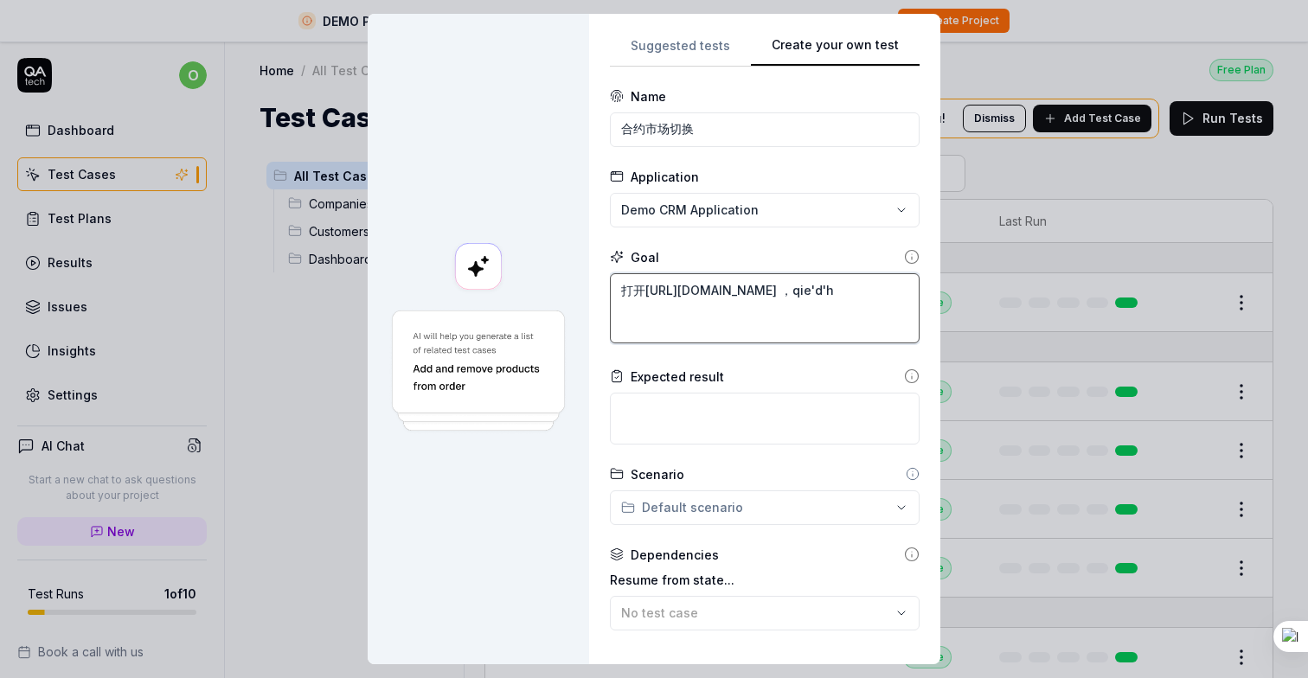
type textarea "打开[URL][DOMAIN_NAME] ，qie'd'hu"
type textarea "*"
type textarea "打开[URL][DOMAIN_NAME] ，qie'd'hua"
type textarea "*"
type textarea "打开[URL][DOMAIN_NAME] ，qie'd'hu"
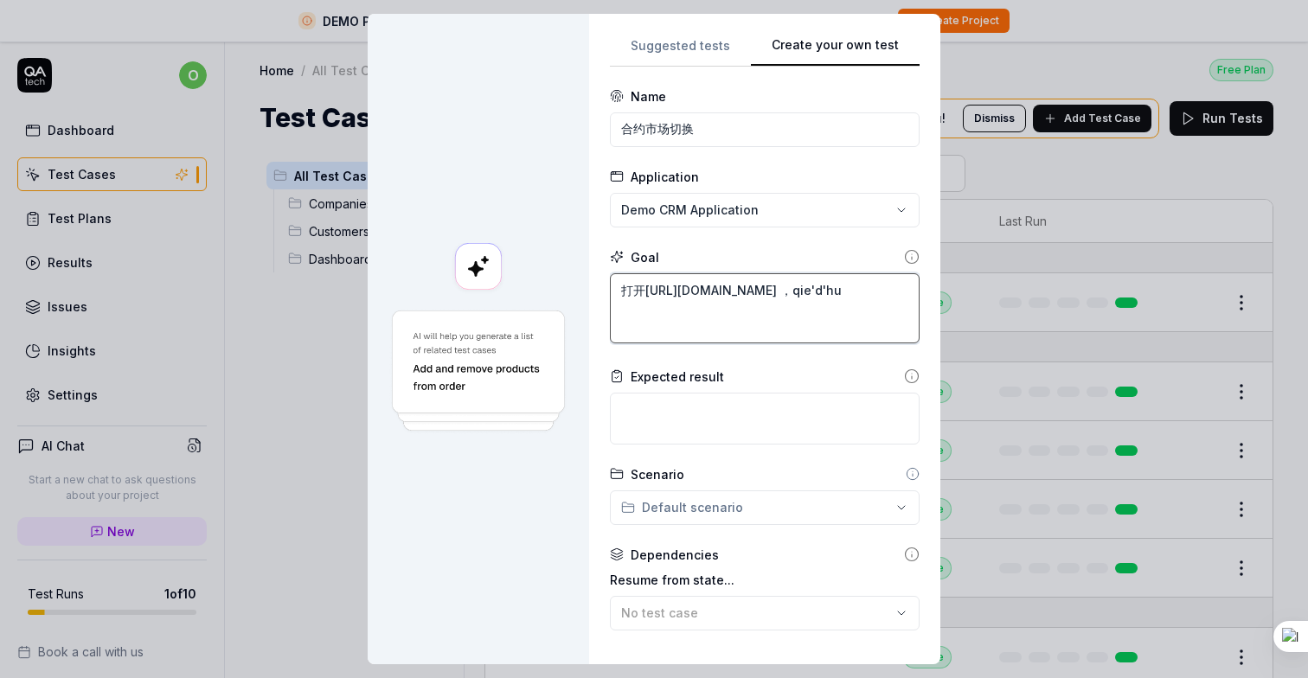
type textarea "*"
type textarea "打开[URL][DOMAIN_NAME] ，qie'd'h"
type textarea "*"
type textarea "打开[URL][DOMAIN_NAME] ，qie"
type textarea "*"
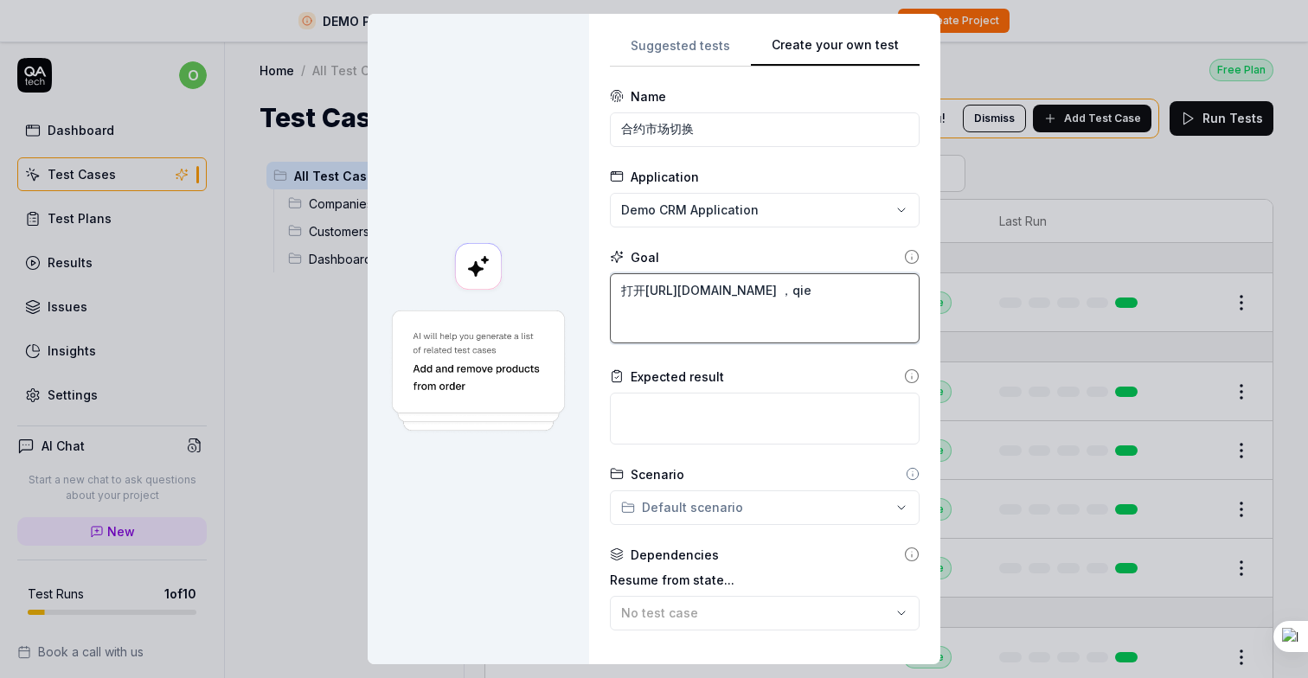
type textarea "打开[URL][DOMAIN_NAME] ，qie'h"
type textarea "*"
type textarea "打开[URL][DOMAIN_NAME] ，qie'hua"
type textarea "*"
type textarea "打开[URL][DOMAIN_NAME] ，qie'huan"
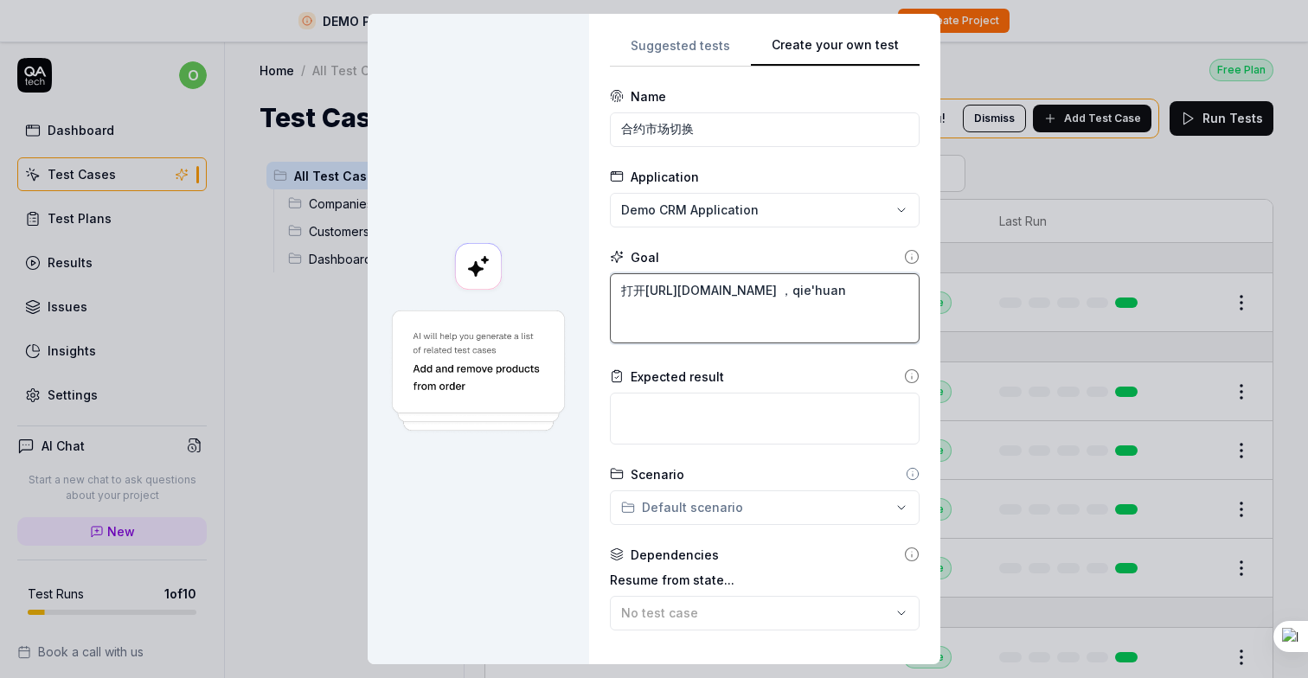
type textarea "*"
type textarea "打开[URL][DOMAIN_NAME] ，qie'huan'd"
type textarea "*"
type textarea "打开[URL][DOMAIN_NAME] ，qie'huan'da"
type textarea "*"
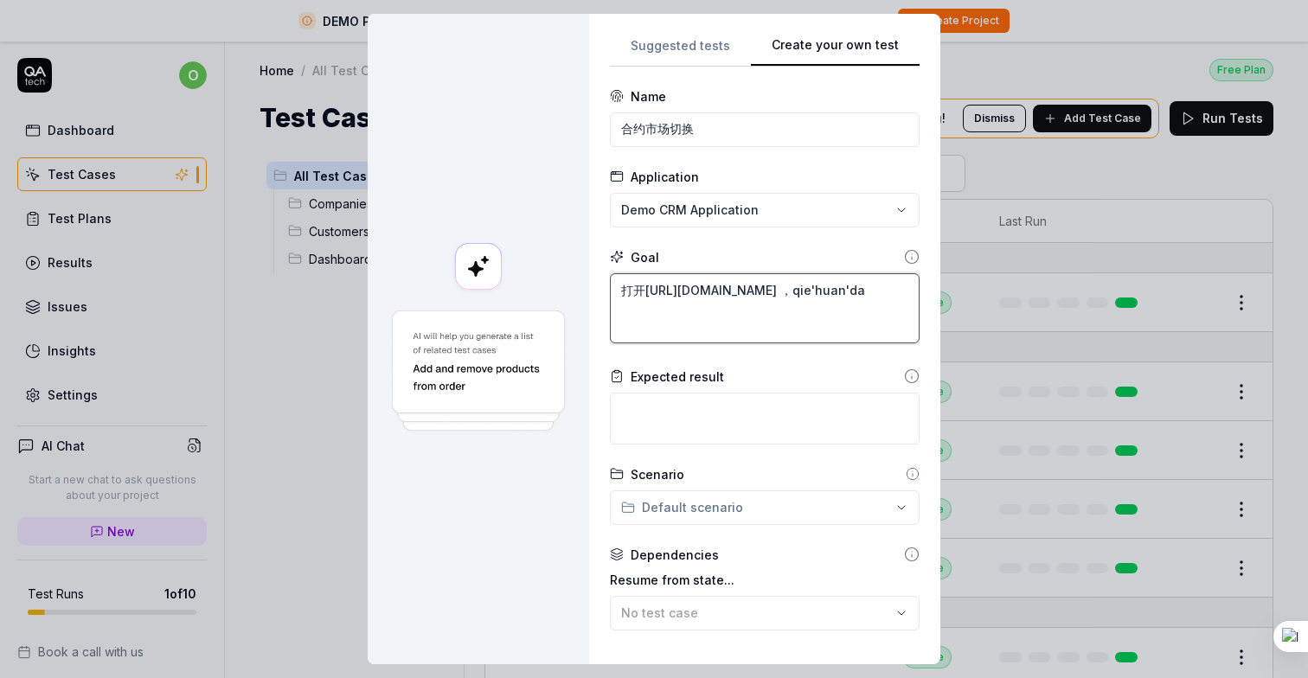
type textarea "打开[URL][DOMAIN_NAME] ，qie'huan'dao"
type textarea "*"
type textarea "打开[URL][DOMAIN_NAME] ，切换到"
type textarea "*"
type textarea "打开[URL][DOMAIN_NAME] ，切换到s"
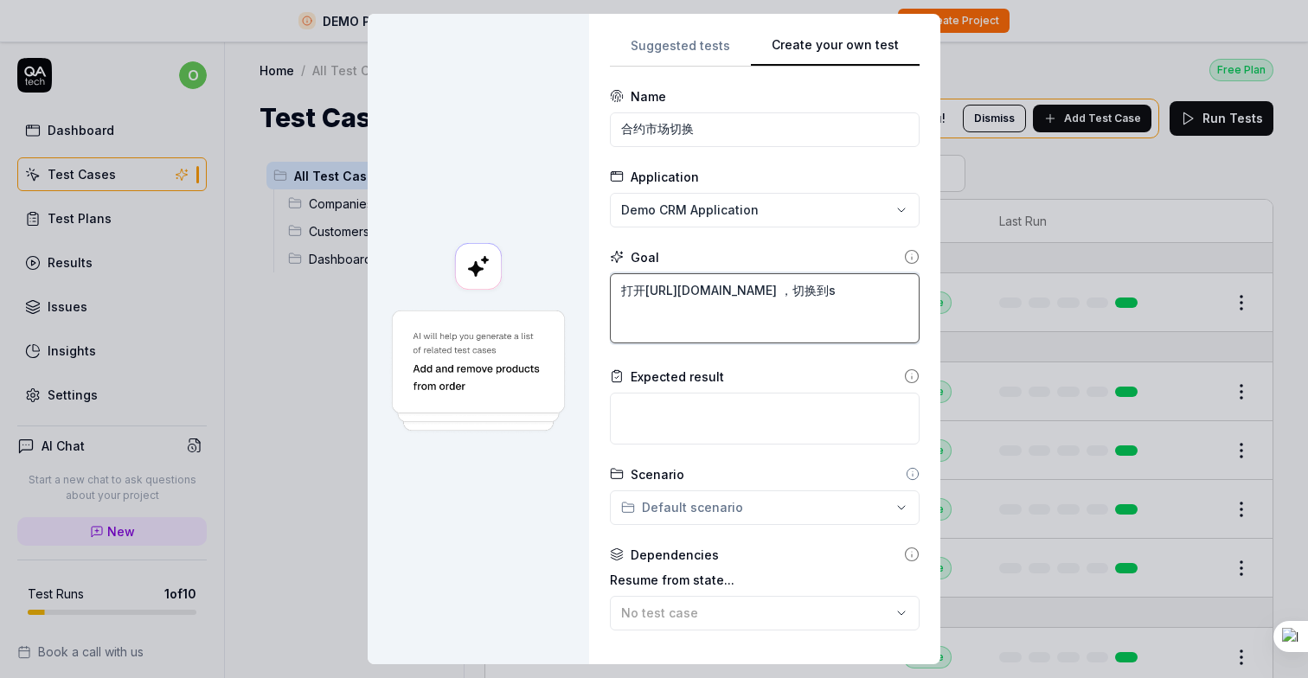
type textarea "*"
type textarea "打开[URL][DOMAIN_NAME] ，切换到sh"
type textarea "*"
type textarea "打开[URL][DOMAIN_NAME] ，切换到shi"
type textarea "*"
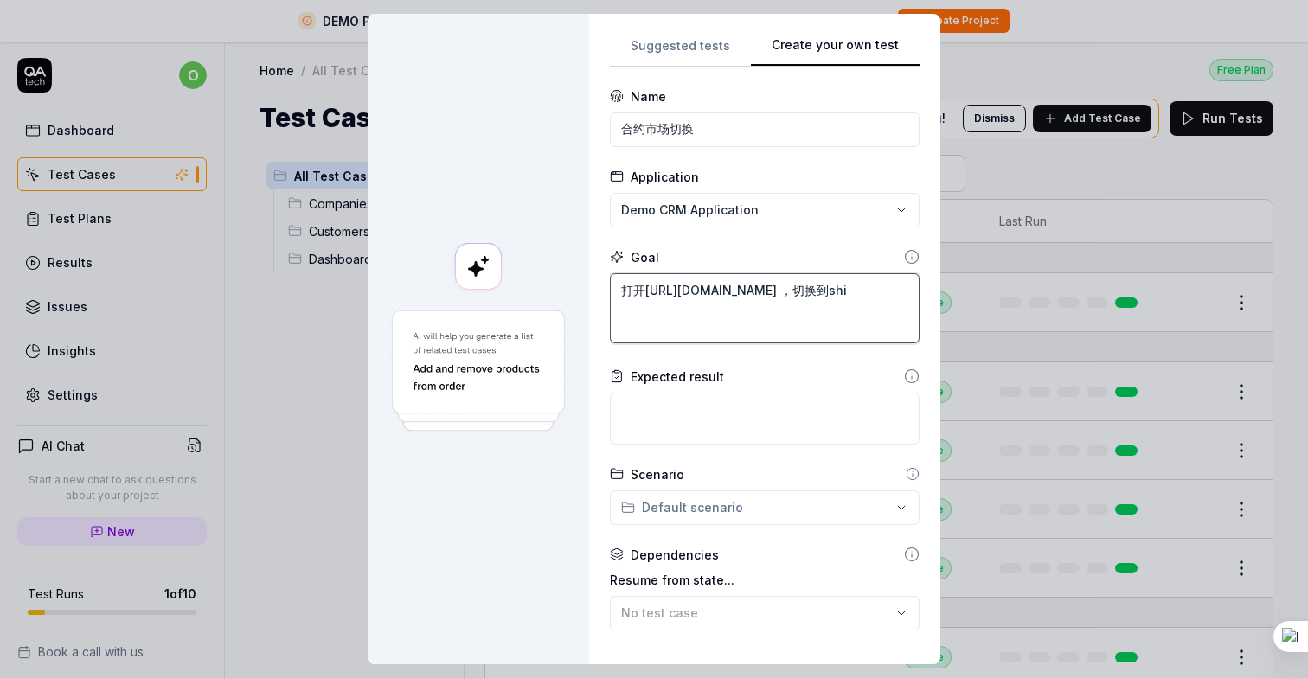
type textarea "打开[URL][DOMAIN_NAME] ，切换到shi'j"
type textarea "*"
type textarea "打开[URL][DOMAIN_NAME] ，切换到shi'ji"
type textarea "*"
type textarea "打开[URL][DOMAIN_NAME] ，切换到shi'jia"
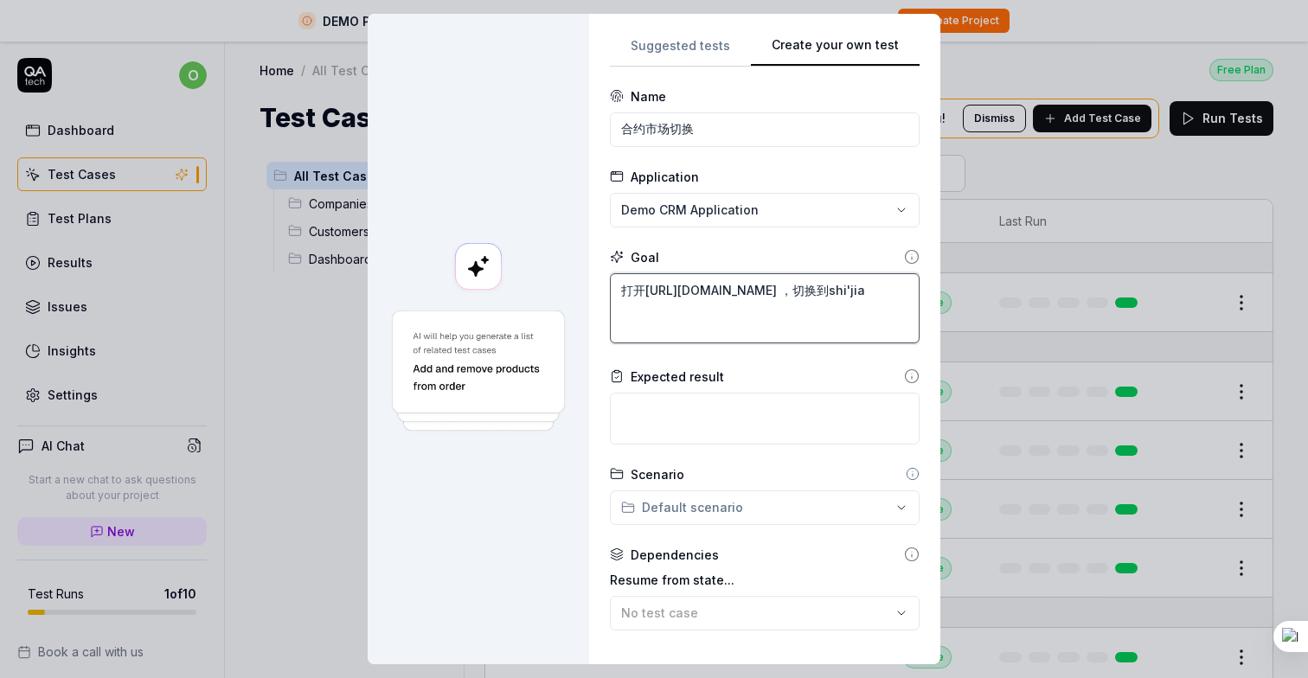
type textarea "*"
type textarea "打开[URL][DOMAIN_NAME] ，切换到shi'jian"
type textarea "*"
type textarea "打开[URL][DOMAIN_NAME] ，切换到时间"
type textarea "*"
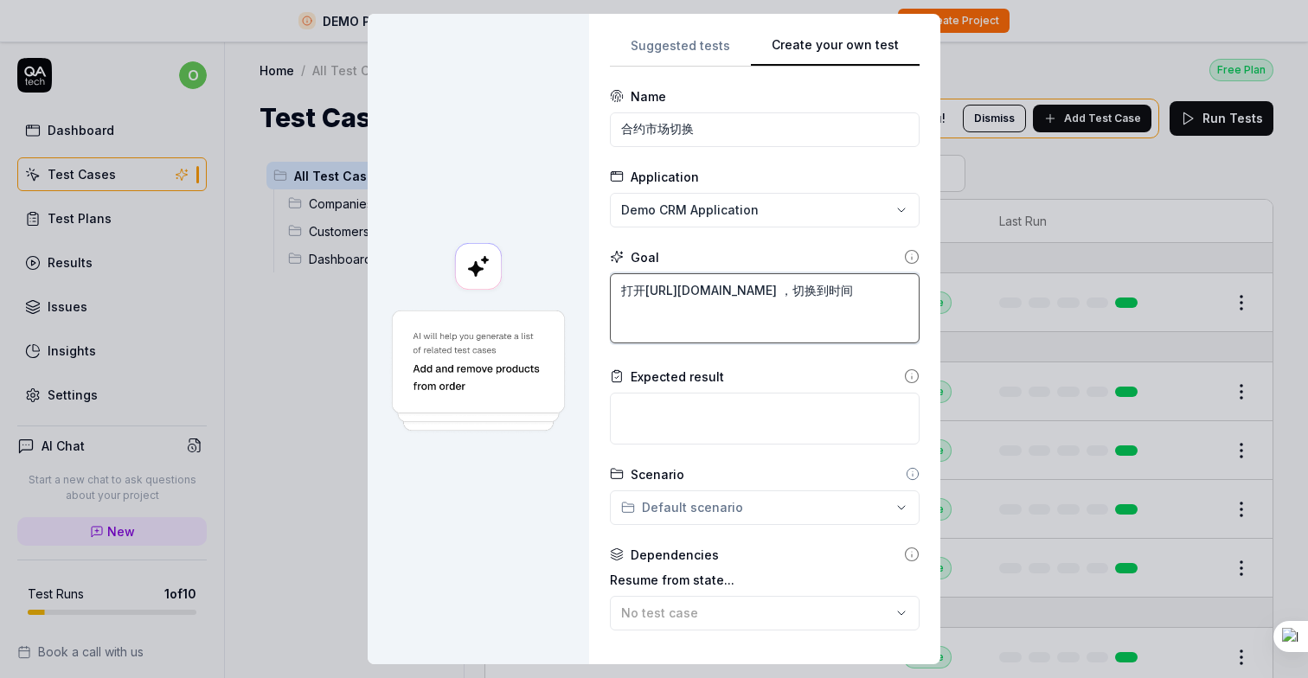
type textarea "打开[URL][DOMAIN_NAME] ，切换到时间k"
type textarea "*"
type textarea "打开[URL][DOMAIN_NAME] ，切换到时间"
type textarea "*"
type textarea "打开[URL][DOMAIN_NAME] ，切换到时"
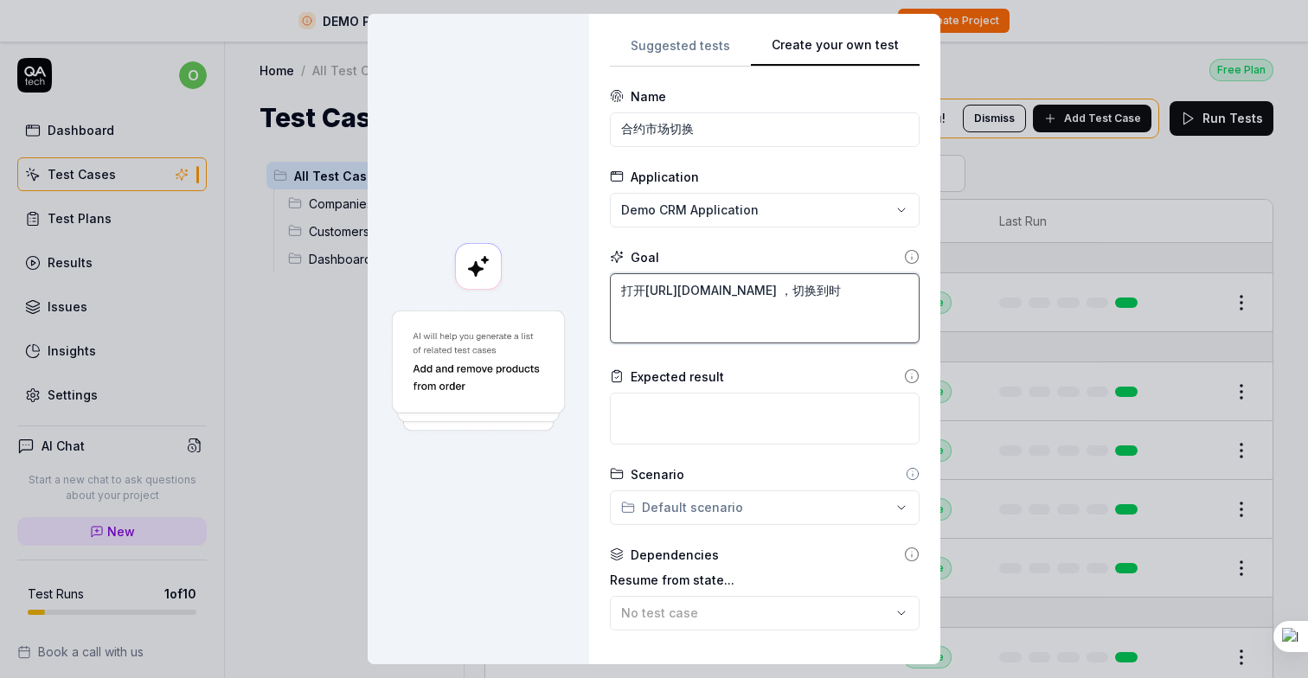
type textarea "*"
type textarea "打开[URL][DOMAIN_NAME] ，切换到"
type textarea "*"
type textarea "打开[URL][DOMAIN_NAME] ，切换到s"
type textarea "*"
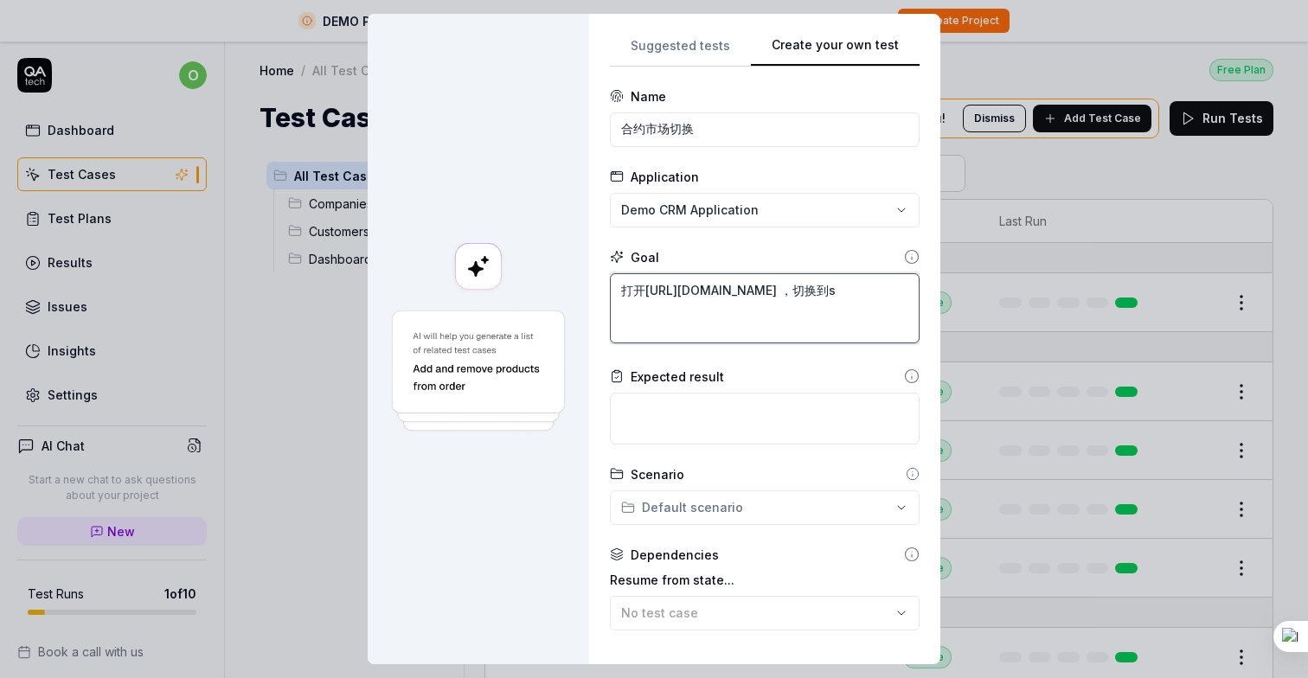
type textarea "打开[URL][DOMAIN_NAME] ，切换到sh"
type textarea "*"
type textarea "打开[URL][DOMAIN_NAME] ，切换到shi"
type textarea "*"
type textarea "打开[URL][DOMAIN_NAME] ，切换到shi'j"
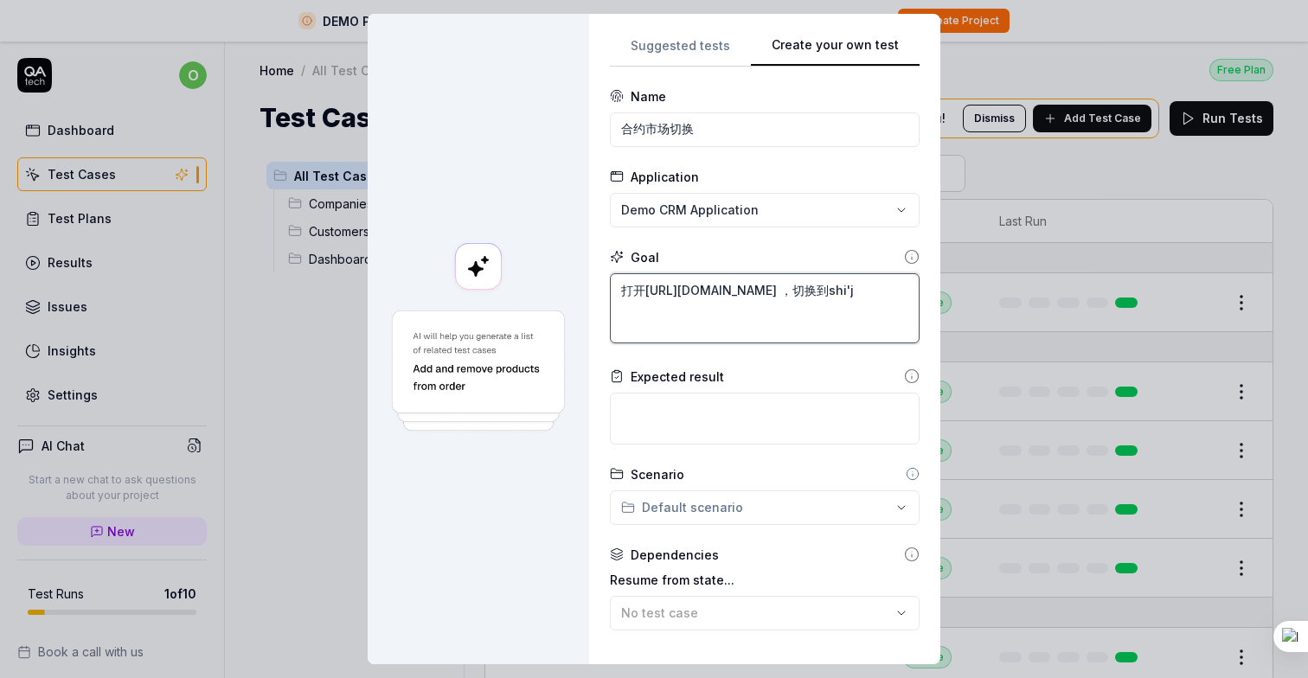
type textarea "*"
type textarea "打开[URL][DOMAIN_NAME] ，切换到shi'ji"
type textarea "*"
type textarea "打开[URL][DOMAIN_NAME] ，切换到shi'jia"
type textarea "*"
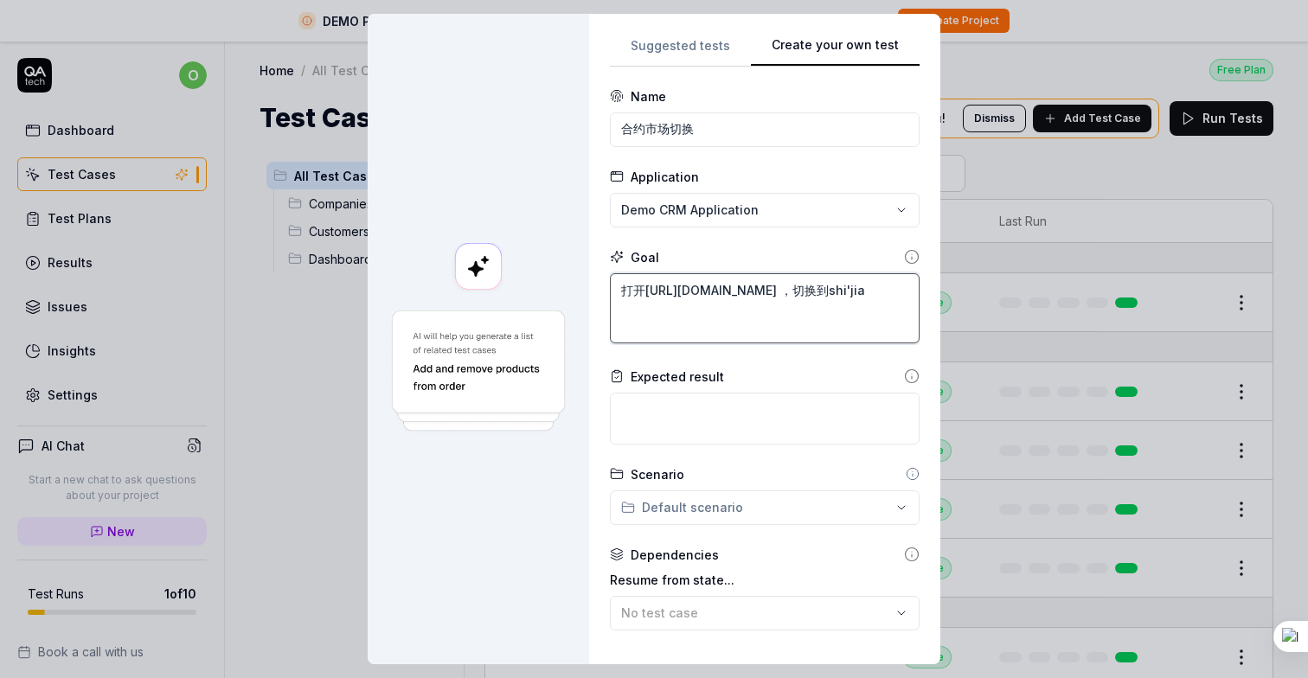
type textarea "打开[URL][DOMAIN_NAME] ，切换到市价"
type textarea "*"
type textarea "打开[URL][DOMAIN_NAME] ，切换到市价k"
type textarea "*"
type textarea "打开[URL][DOMAIN_NAME] ，切换到市价ka"
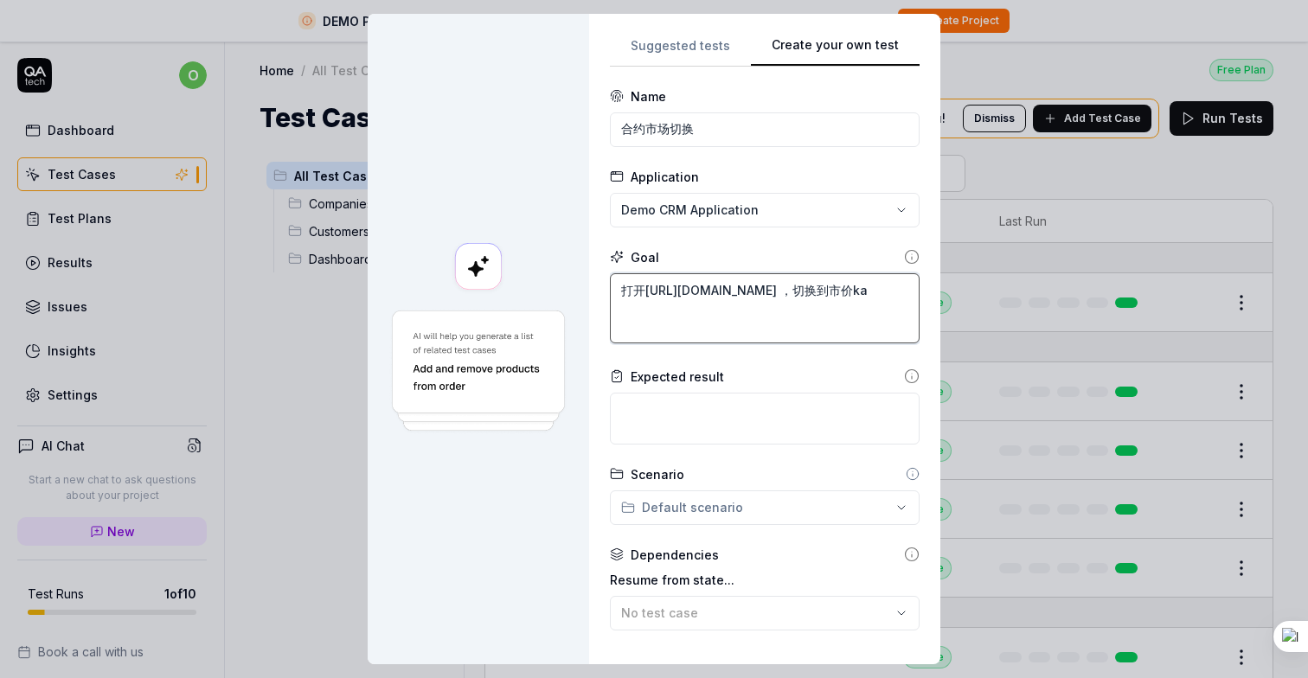
type textarea "*"
type textarea "打开[URL][DOMAIN_NAME] ，切换到市价kai"
type textarea "*"
type textarea "打开[URL][DOMAIN_NAME] ，切换到市价kai'd"
type textarea "*"
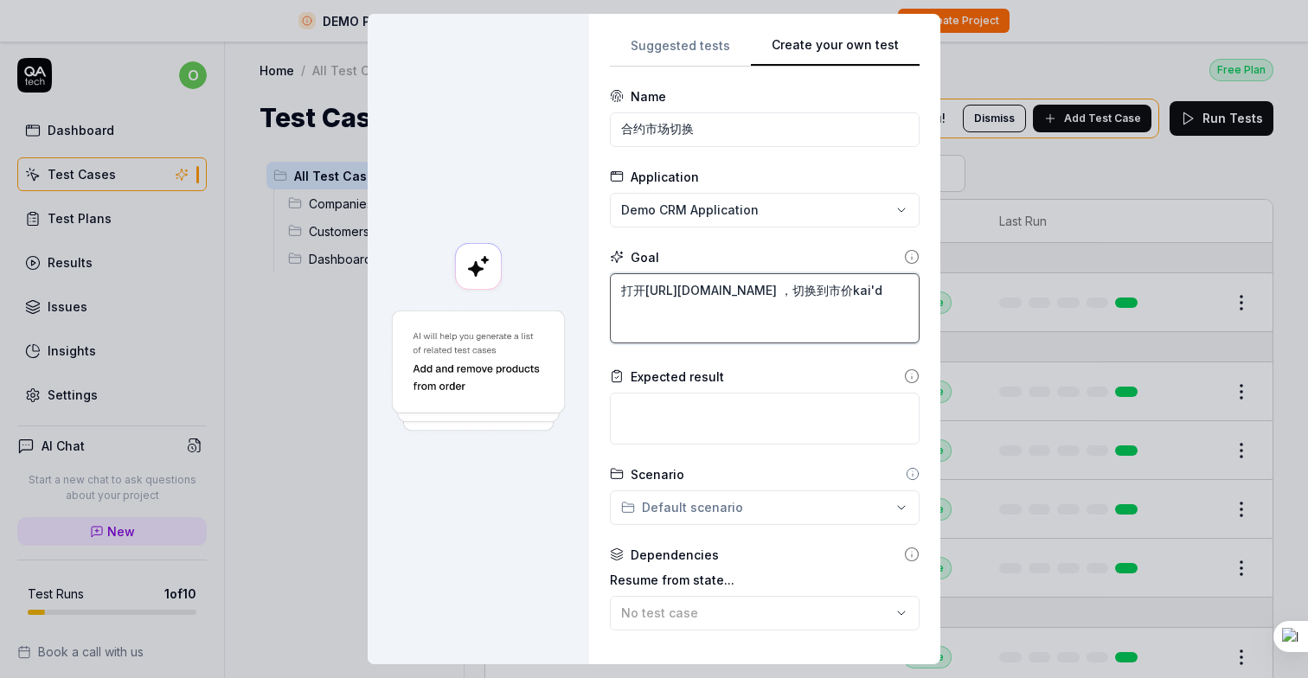
type textarea "打开[URL][DOMAIN_NAME] ，切换到市价kai'da"
type textarea "*"
type textarea "打开[URL][DOMAIN_NAME] ，切换到市价kai'[PERSON_NAME]"
type textarea "*"
type textarea "打开[URL][DOMAIN_NAME] ，切换到市价开单"
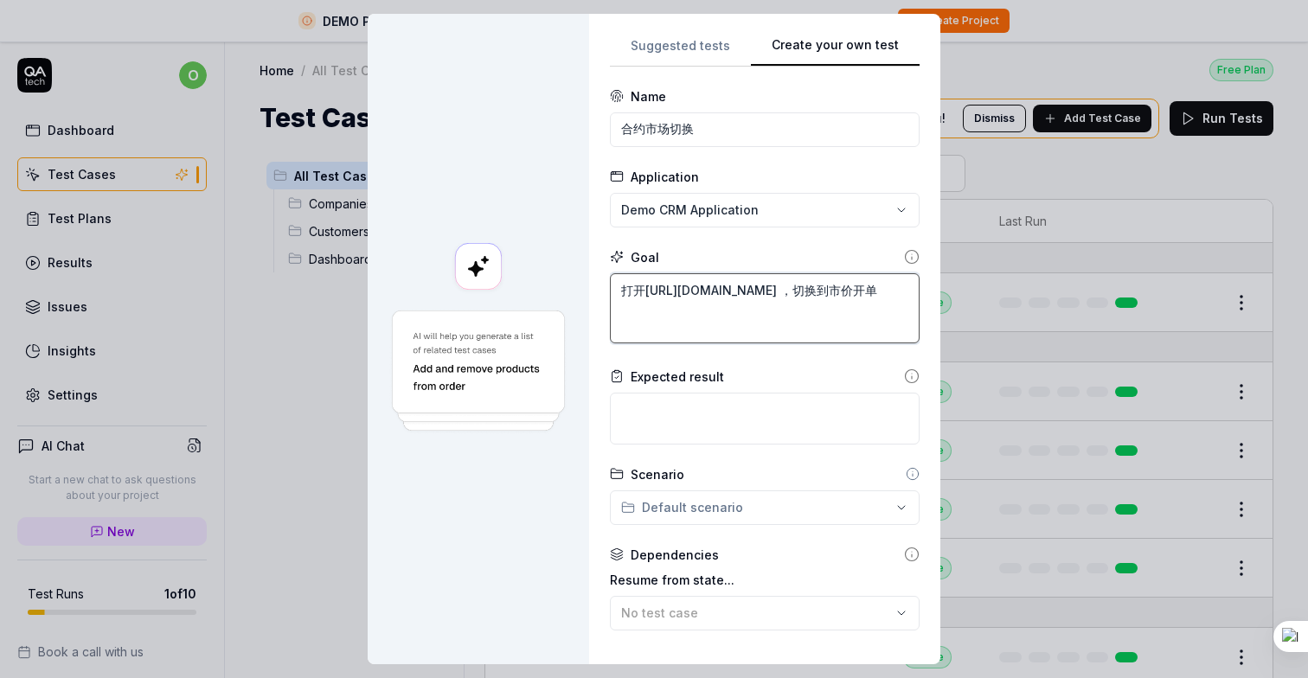
type textarea "*"
type textarea "打开[URL][DOMAIN_NAME] ，切换到市价开单，"
type textarea "*"
type textarea "打开[URL][DOMAIN_NAME] ，切换到市价开单，b"
type textarea "*"
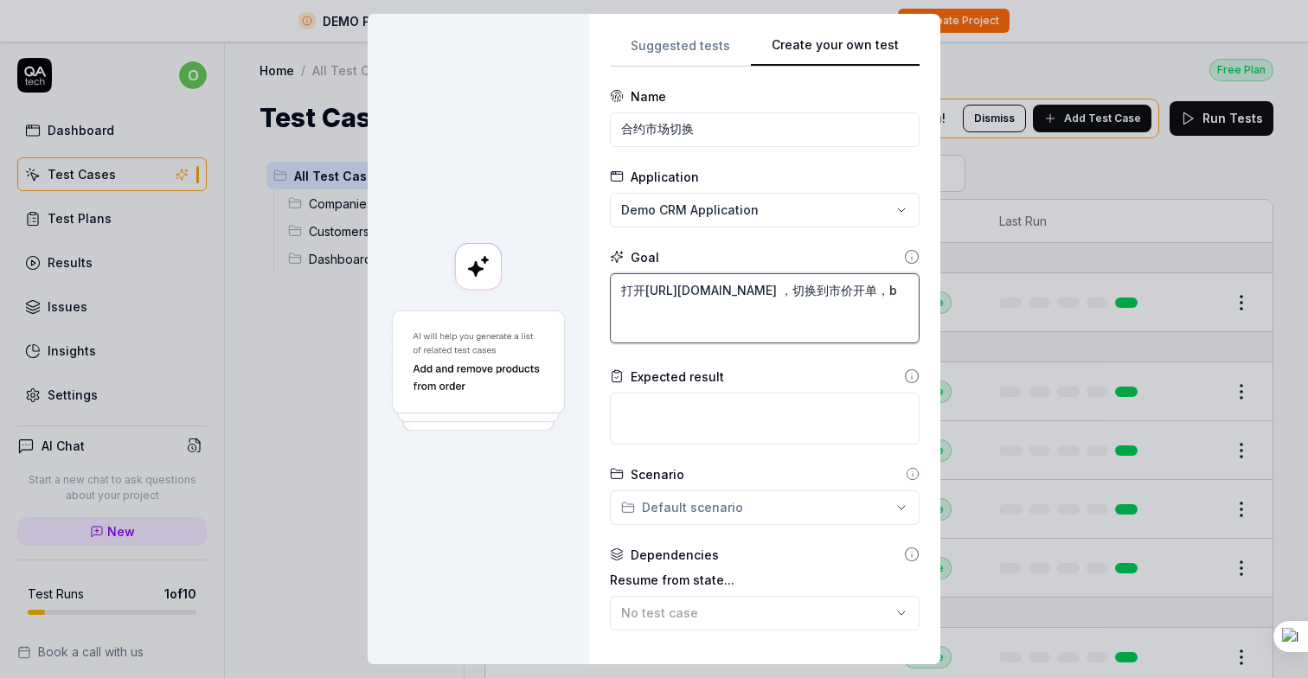
type textarea "打开[URL][DOMAIN_NAME] ，切换到市价开单，bi"
type textarea "*"
type textarea "打开[URL][DOMAIN_NAME] ，切换到市价开单，bin"
type textarea "*"
type textarea "打开[URL][DOMAIN_NAME] ，切换到市价开单，bing"
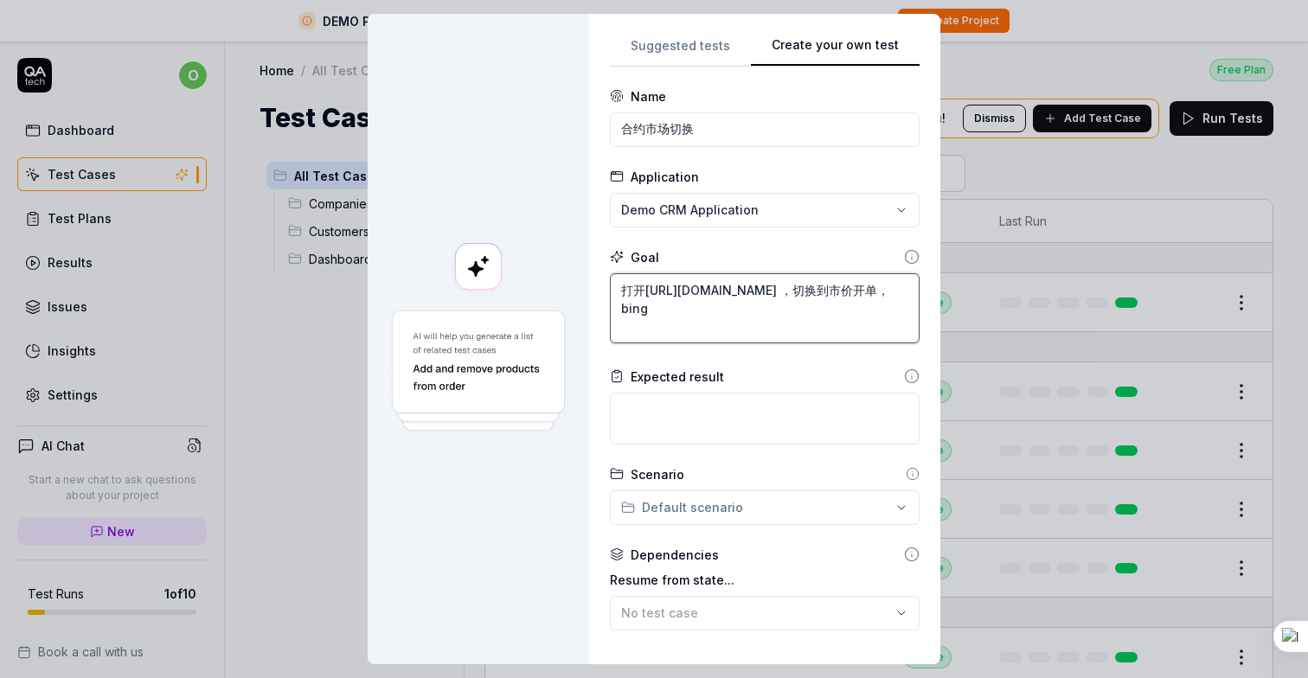
type textarea "*"
type textarea "打开[URL][DOMAIN_NAME] ，切换到市价开单，bing'q"
type textarea "*"
type textarea "打开[URL][DOMAIN_NAME] ，切换到市价开单，并且"
type textarea "*"
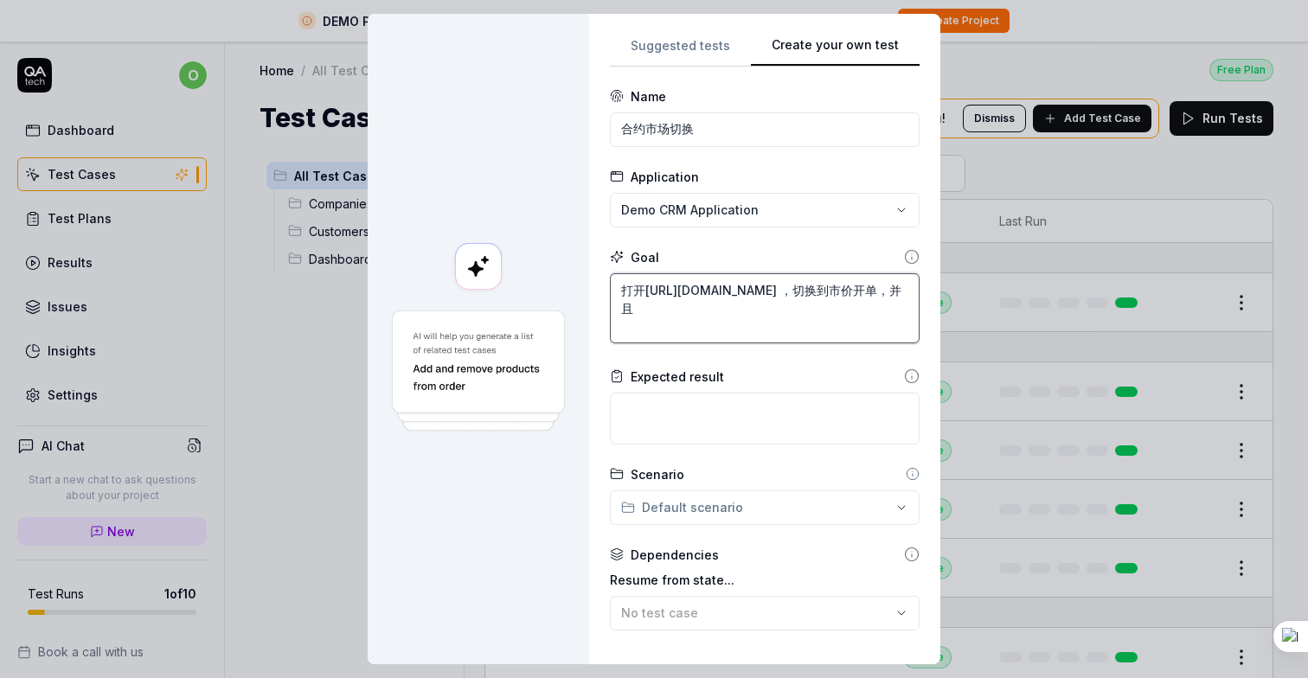
type textarea "打开[URL][DOMAIN_NAME] ，切换到市价开单，并且d"
type textarea "*"
type textarea "打开[URL][DOMAIN_NAME] ，切换到市价开单，并且da"
type textarea "*"
type textarea "打开[URL][DOMAIN_NAME] ，切换到市价开单，并且da'k"
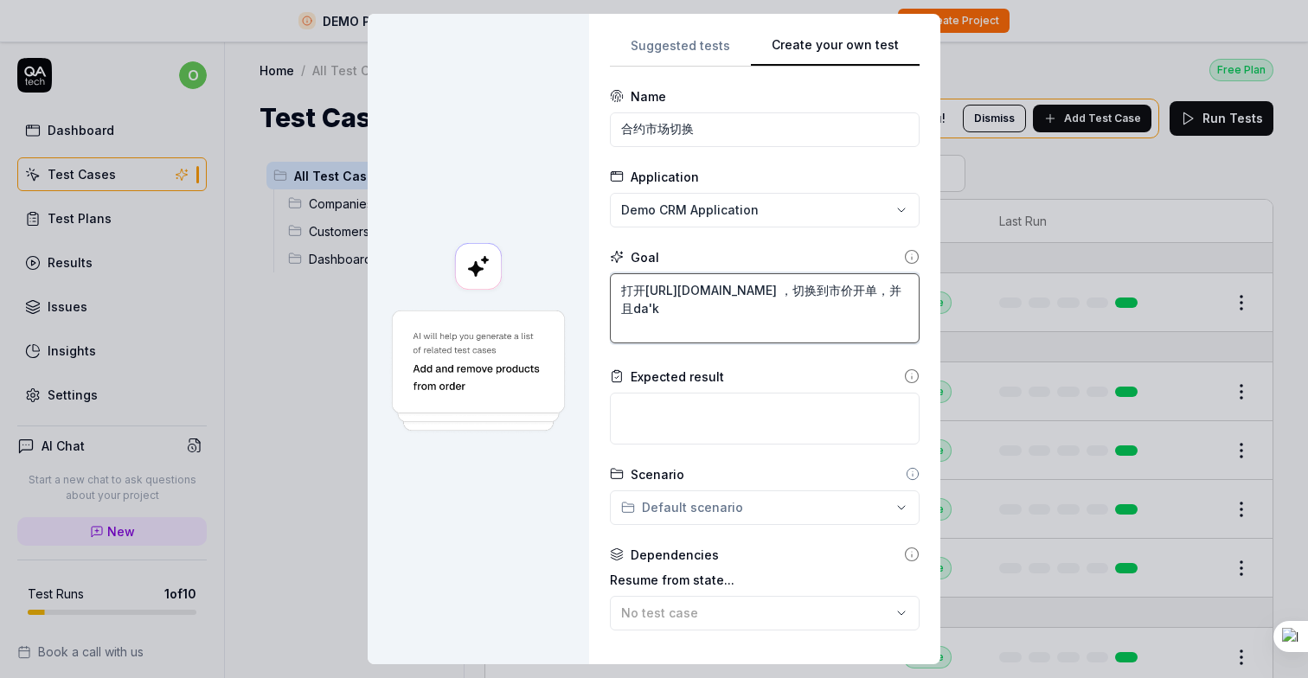
type textarea "*"
type textarea "打开[URL][DOMAIN_NAME] ，切换到市价开单，并且da'ka"
type textarea "*"
type textarea "打开[URL][DOMAIN_NAME] ，切换到市价开单，并且da'kai"
type textarea "*"
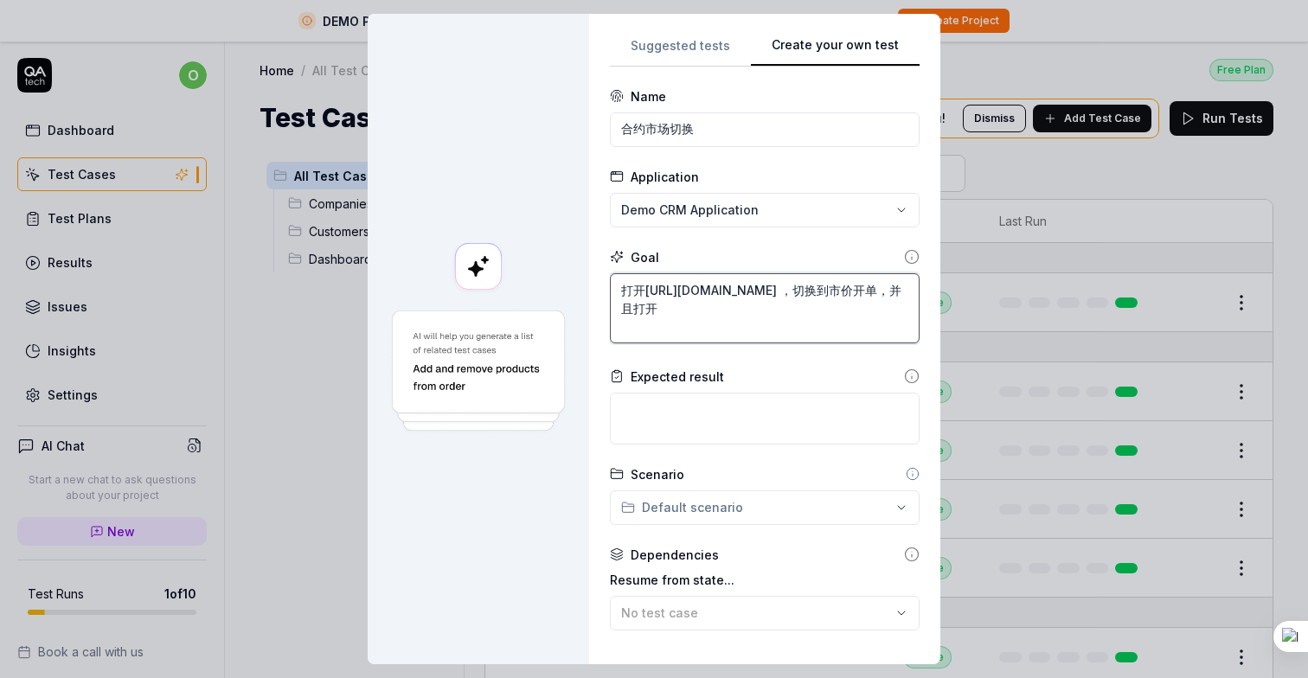
type textarea "打开[URL][DOMAIN_NAME] ，切换到市价开单，并且打开"
type textarea "*"
type textarea "打开[URL][DOMAIN_NAME] ，切换到市价开单，并且打开j"
type textarea "*"
type textarea "打开[URL][DOMAIN_NAME] ，切换到市价开单，并且打开ji"
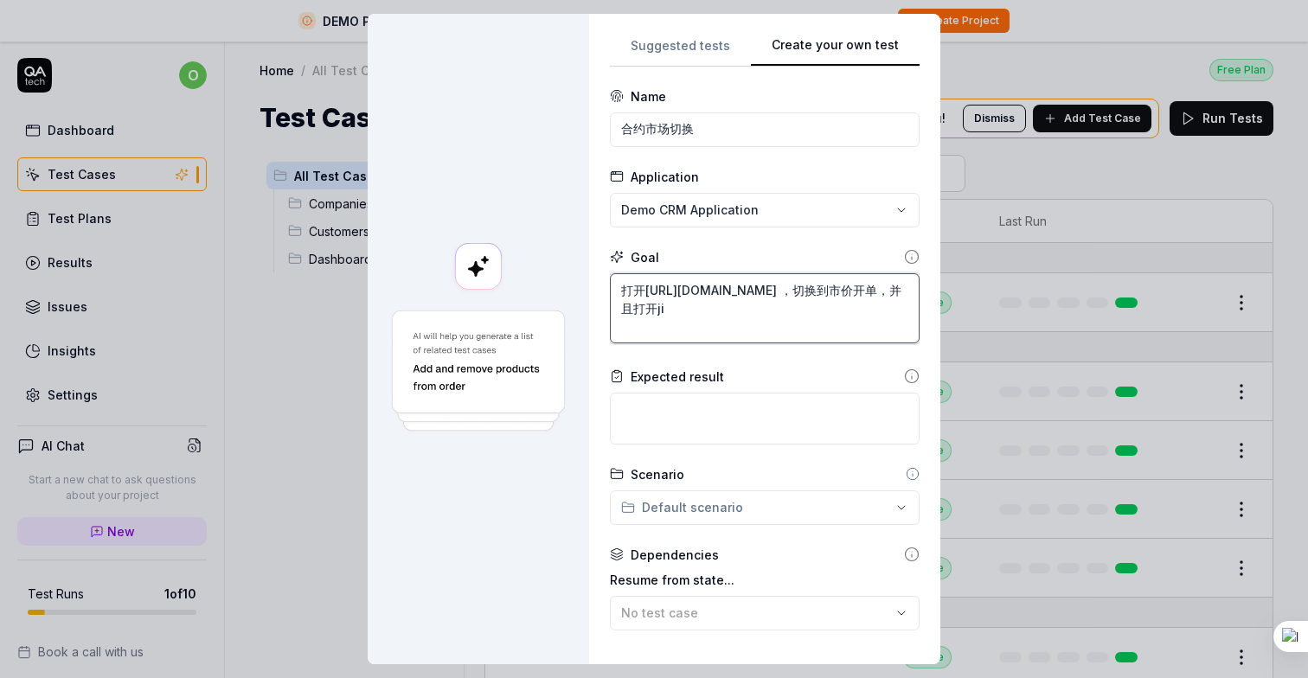
type textarea "*"
type textarea "打开[URL][DOMAIN_NAME] ，切换到市价开单，并且打开jia"
type textarea "*"
type textarea "打开[URL][DOMAIN_NAME] ，切换到市价开单，并且打开jia'g"
type textarea "*"
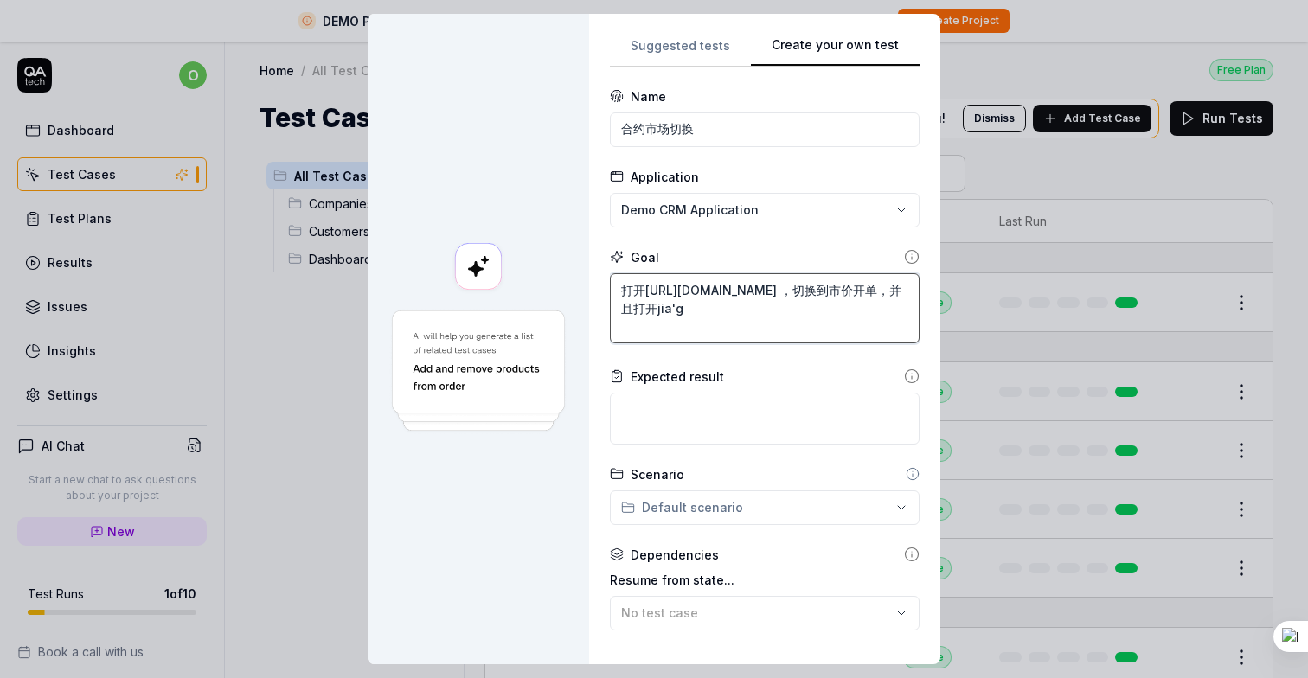
type textarea "打开[URL][DOMAIN_NAME] ，切换到市价开单，并且打开jia'ge"
type textarea "*"
type textarea "打开[URL][DOMAIN_NAME] ，切换到市价开单，并且打开价格"
type textarea "*"
type textarea "打开[URL][DOMAIN_NAME] ，切换到市价开单，并且打开价格sh"
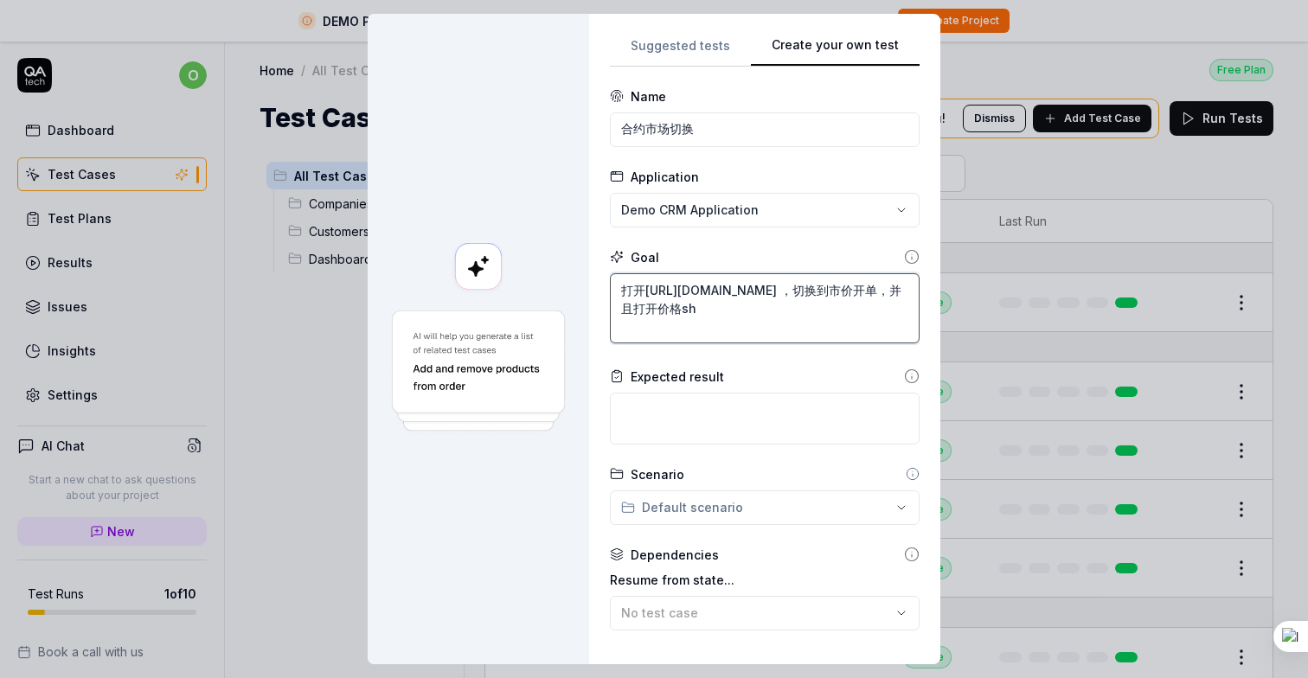
type textarea "*"
type textarea "打开[URL][DOMAIN_NAME] ，切换到市价开单，并且打开价格shi"
type textarea "*"
type textarea "打开[URL][DOMAIN_NAME] ，切换到市价开单，并且打开价格shi'j"
type textarea "*"
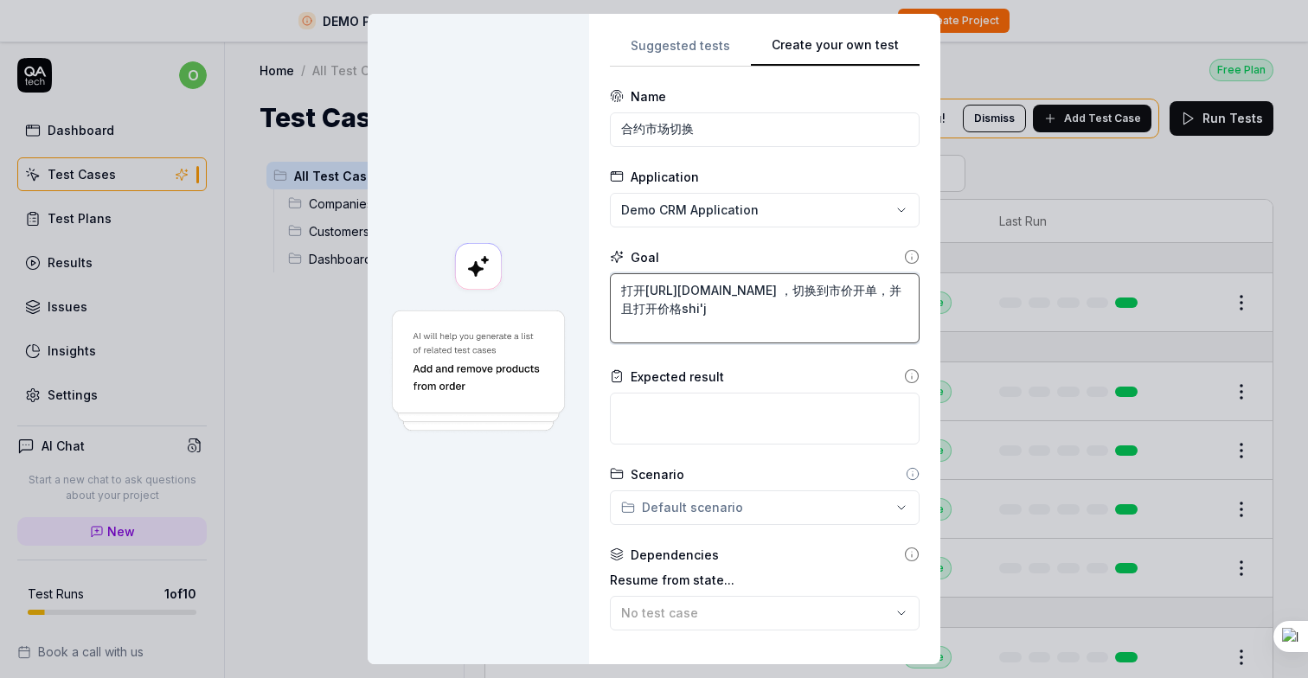
type textarea "打开[URL][DOMAIN_NAME] ，切换到市价开单，并且打开价格shi'ji"
type textarea "*"
type textarea "打开[URL][DOMAIN_NAME] ，切换到市价开单，并且打开价格shi'jia"
type textarea "*"
type textarea "打开[URL][DOMAIN_NAME] ，切换到市价开单，并且打开价格shi'jia'd"
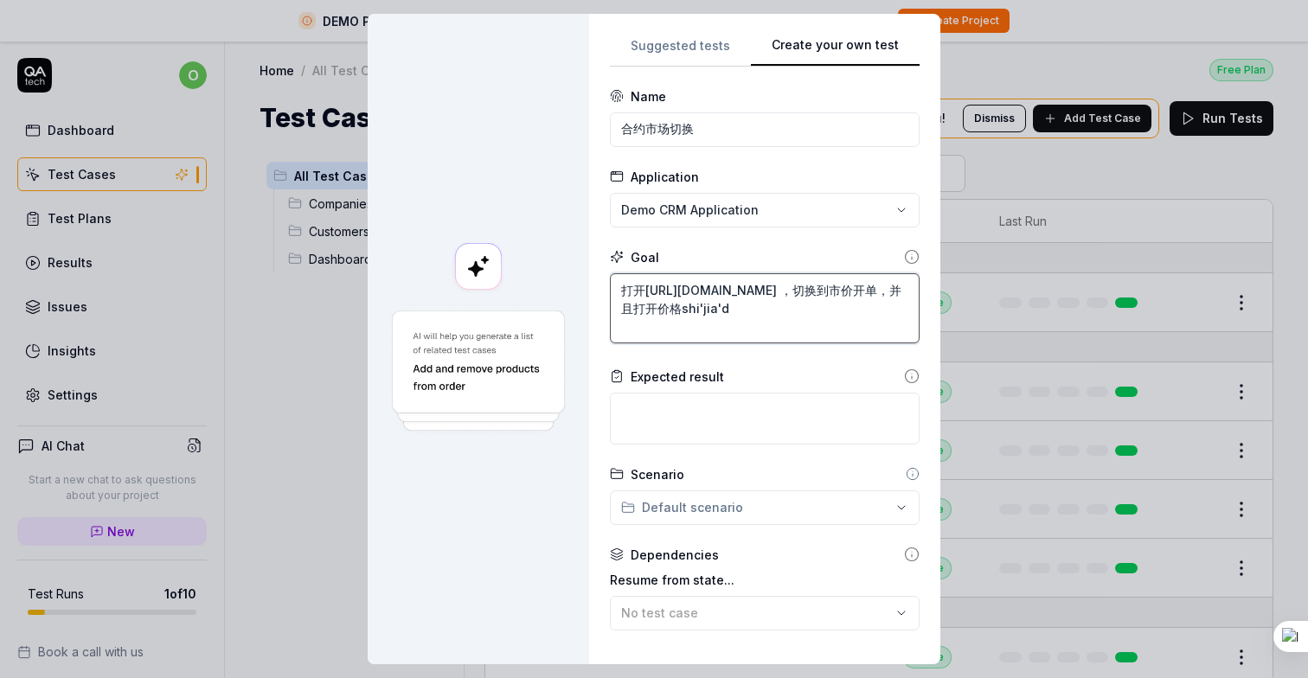
type textarea "*"
type textarea "打开[URL][DOMAIN_NAME] ，切换到市价开单，并且打开价格shi'jia'da"
type textarea "*"
type textarea "打开[URL][DOMAIN_NAME] ，切换到市价开单，并且打开价格shi'jia'[PERSON_NAME]"
type textarea "*"
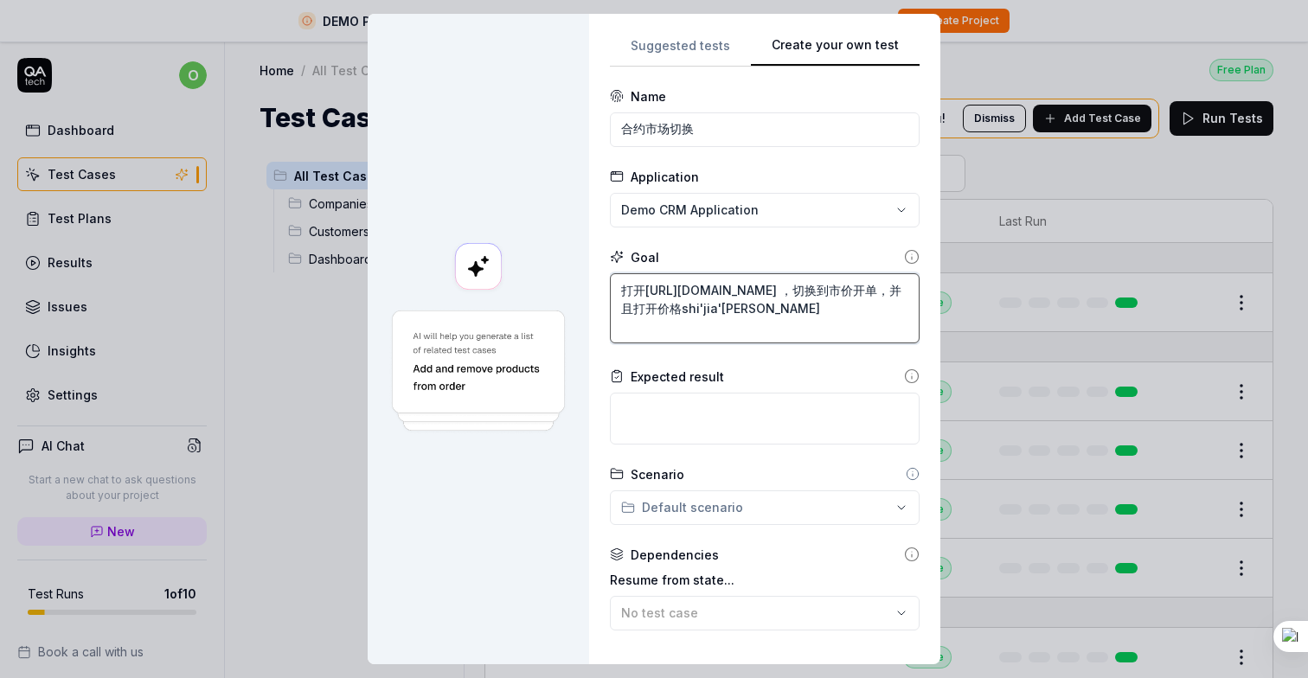
type textarea "打开[URL][DOMAIN_NAME] ，切换到市价开单，并且打开价格市价单"
type textarea "*"
type textarea "打开[URL][DOMAIN_NAME] ，切换到市价开单，并且打开价格-市价单"
type textarea "*"
type textarea "打开[URL][DOMAIN_NAME] ，切换到市价开单，并且打开价格-市价单m"
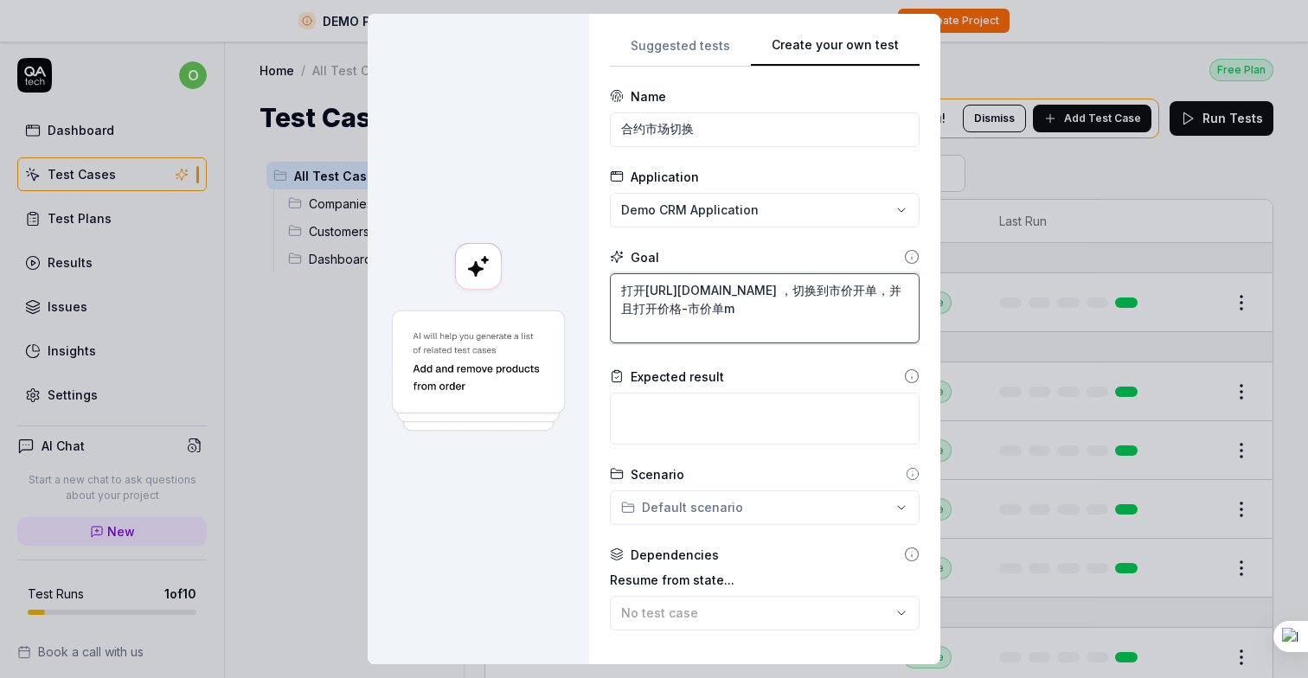
type textarea "*"
type textarea "打开[URL][DOMAIN_NAME] ，切换到市价开单，并且打开价格-市价单mo"
type textarea "*"
type textarea "打开[URL][DOMAIN_NAME] ，切换到市价开单，并且打开价格-市价单mo's"
type textarea "*"
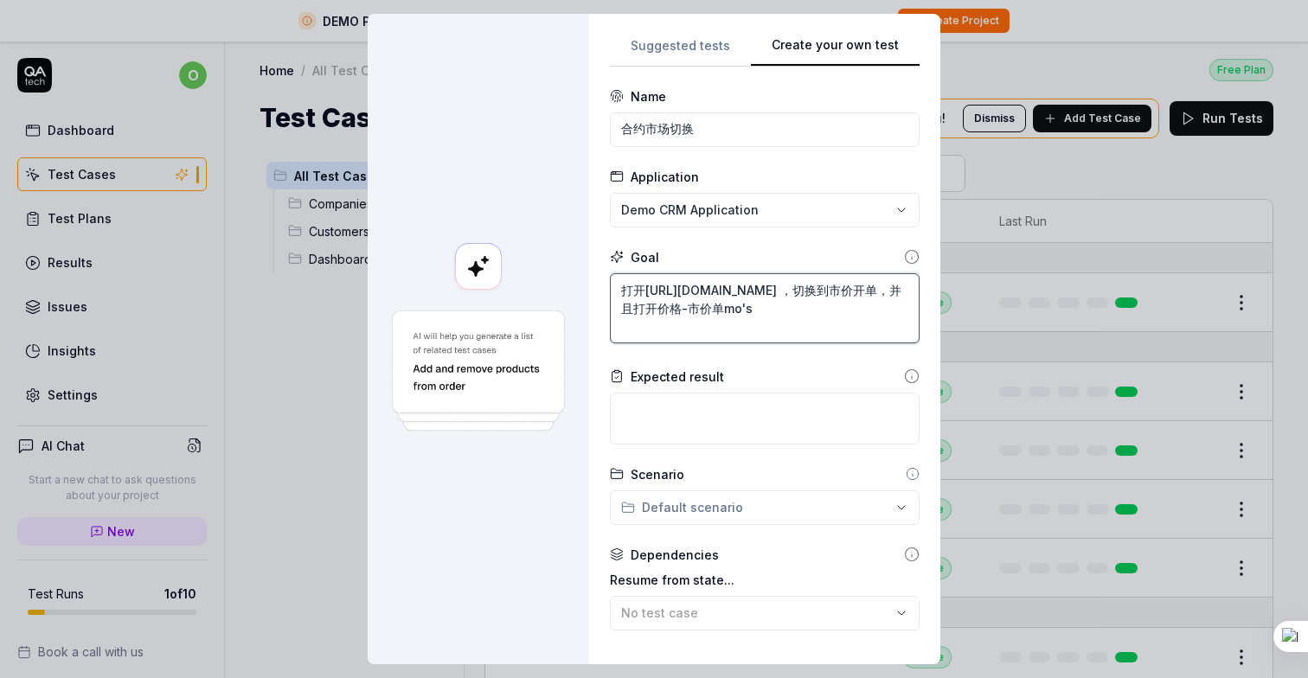
type textarea "打开[URL][DOMAIN_NAME] ，切换到市价开单，并且打开价格-市价单mo'sh"
type textarea "*"
type textarea "打开[URL][DOMAIN_NAME] ，切换到市价开单，并且打开价格-市价单mo'shi"
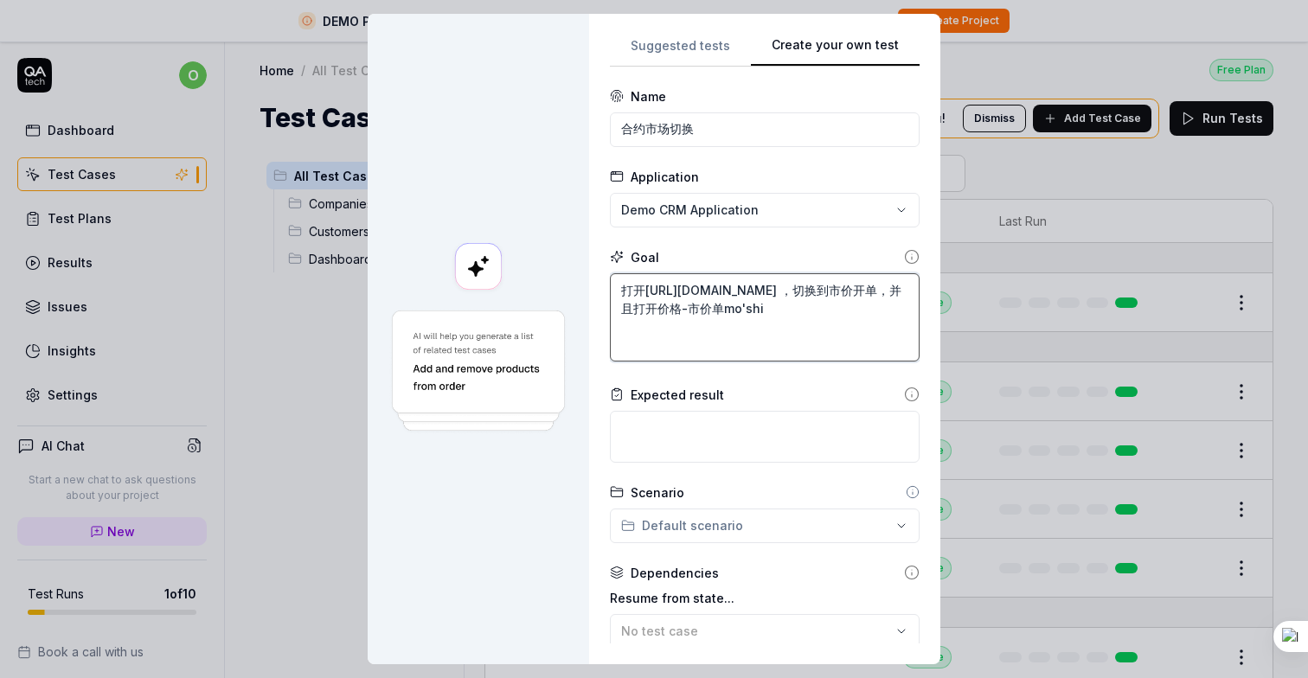
type textarea "*"
type textarea "打开[URL][DOMAIN_NAME] ，切换到市价开单，并且打开价格-市价单模式"
type textarea "*"
type textarea "打开[URL][DOMAIN_NAME] ，切换到市价开单，并且打开价格-市价单模式t"
type textarea "*"
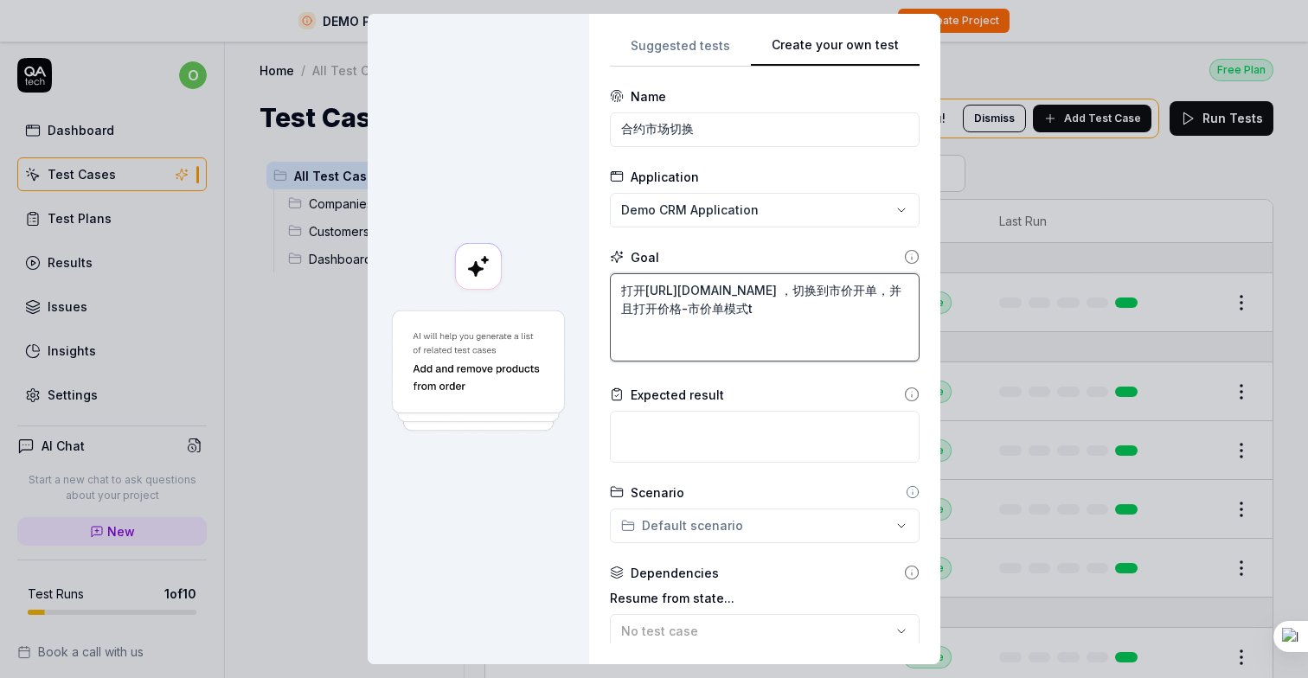
type textarea "打开[URL][DOMAIN_NAME] ，切换到市价开单，并且打开价格-市价单模式ta"
type textarea "*"
type textarea "打开[URL][DOMAIN_NAME] ，切换到市价开单，并且打开价格-市价单模式tan"
type textarea "*"
type textarea "打开[URL][DOMAIN_NAME] ，切换到市价开单，并且打开价格-市价单模式tan'c"
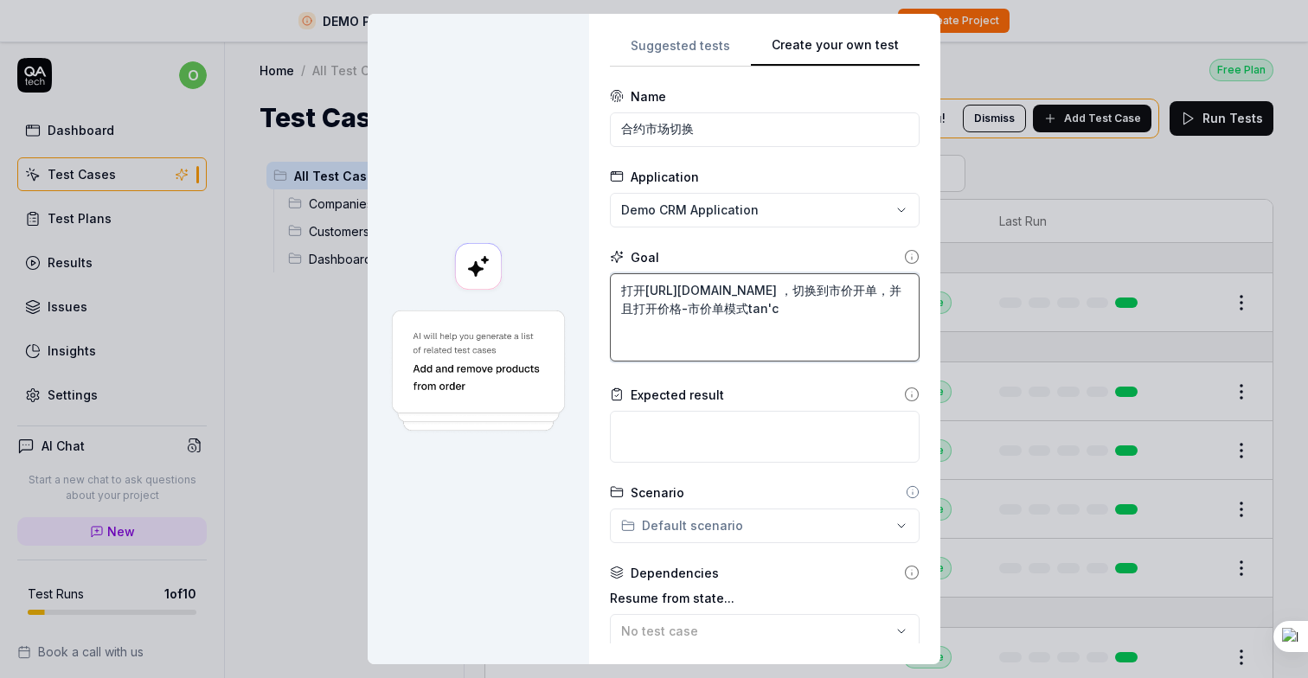
type textarea "*"
type textarea "打开[URL][DOMAIN_NAME] ，切换到市价开单，并且打开价格-市价单模式tan'chu"
type textarea "*"
type textarea "打开[URL][DOMAIN_NAME] ，切换到市价开单，并且打开价格-市价单模式tan'chu'a"
type textarea "*"
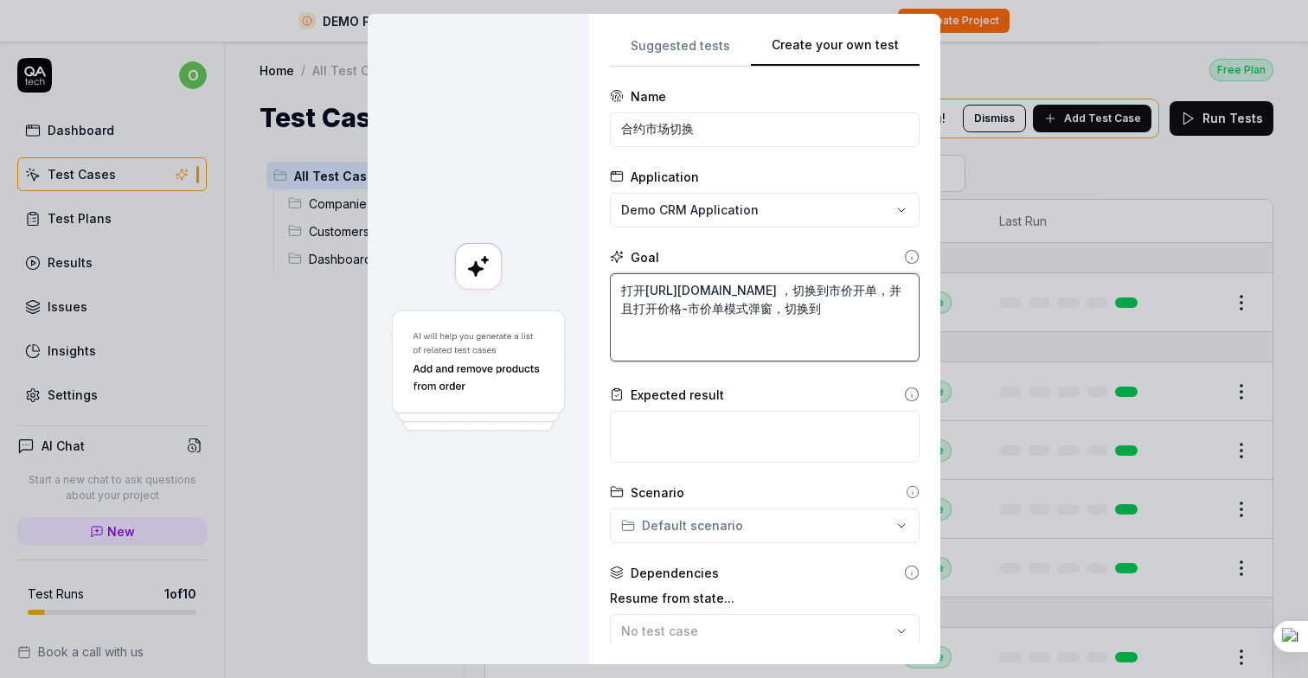
paste textarea "以当前交易对的最优价格快速成交。"
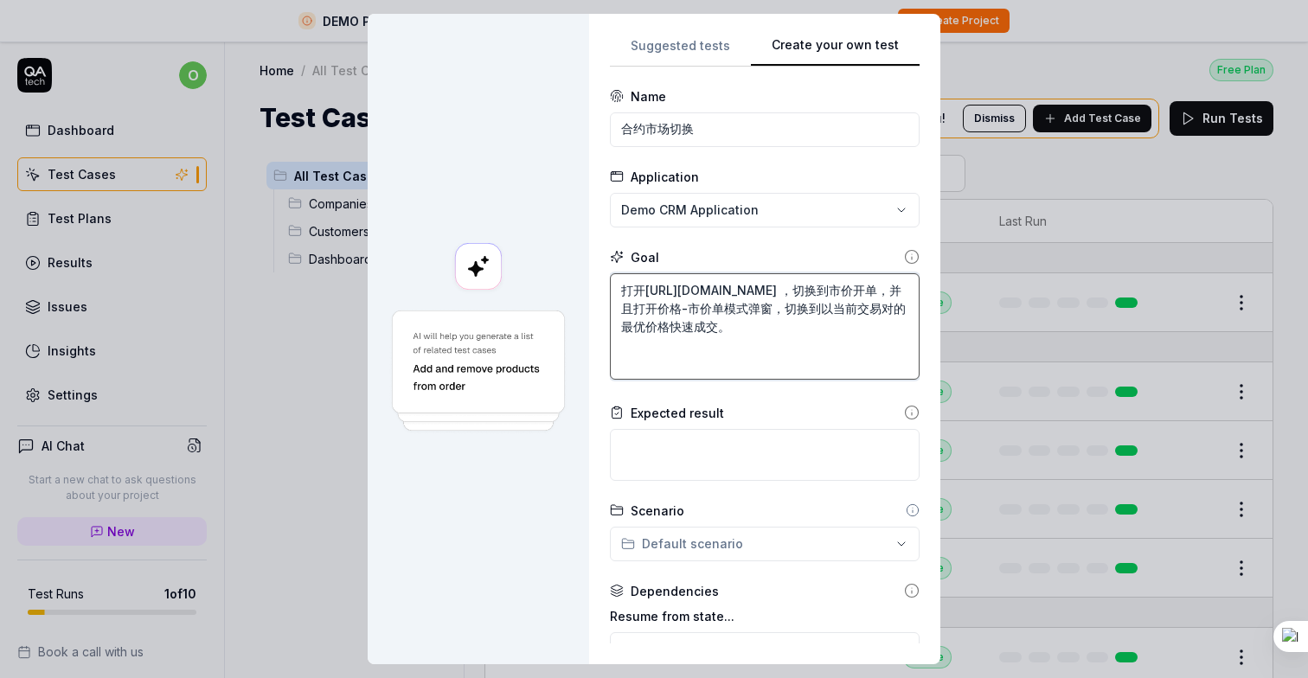
scroll to position [273, 0]
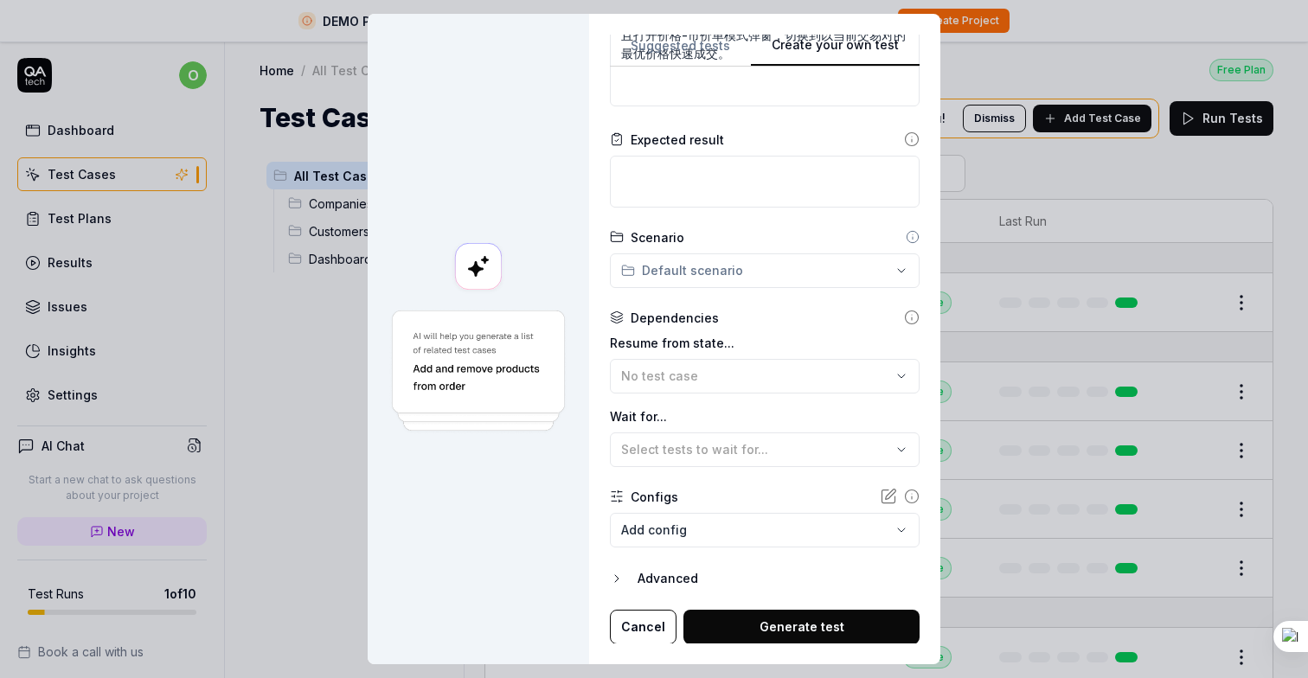
click at [723, 628] on button "Generate test" at bounding box center [802, 627] width 236 height 35
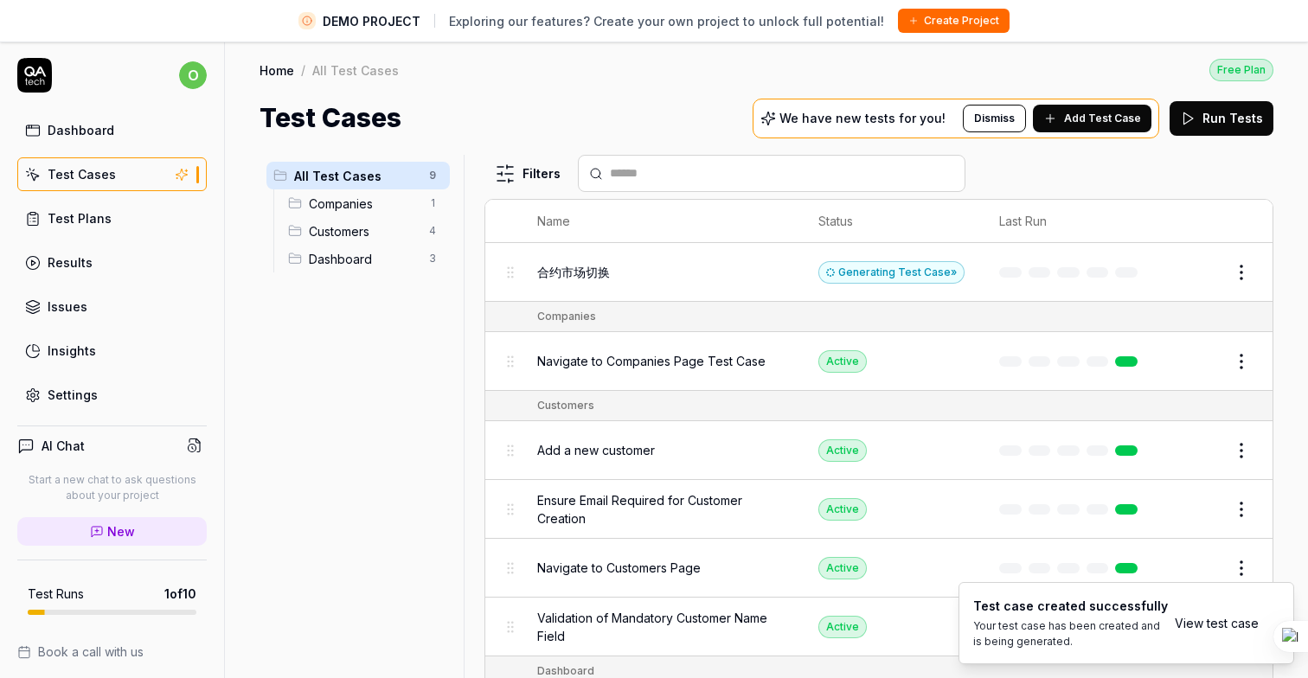
click at [576, 273] on span "合约市场切换" at bounding box center [573, 272] width 73 height 18
